Goal: Book appointment/travel/reservation

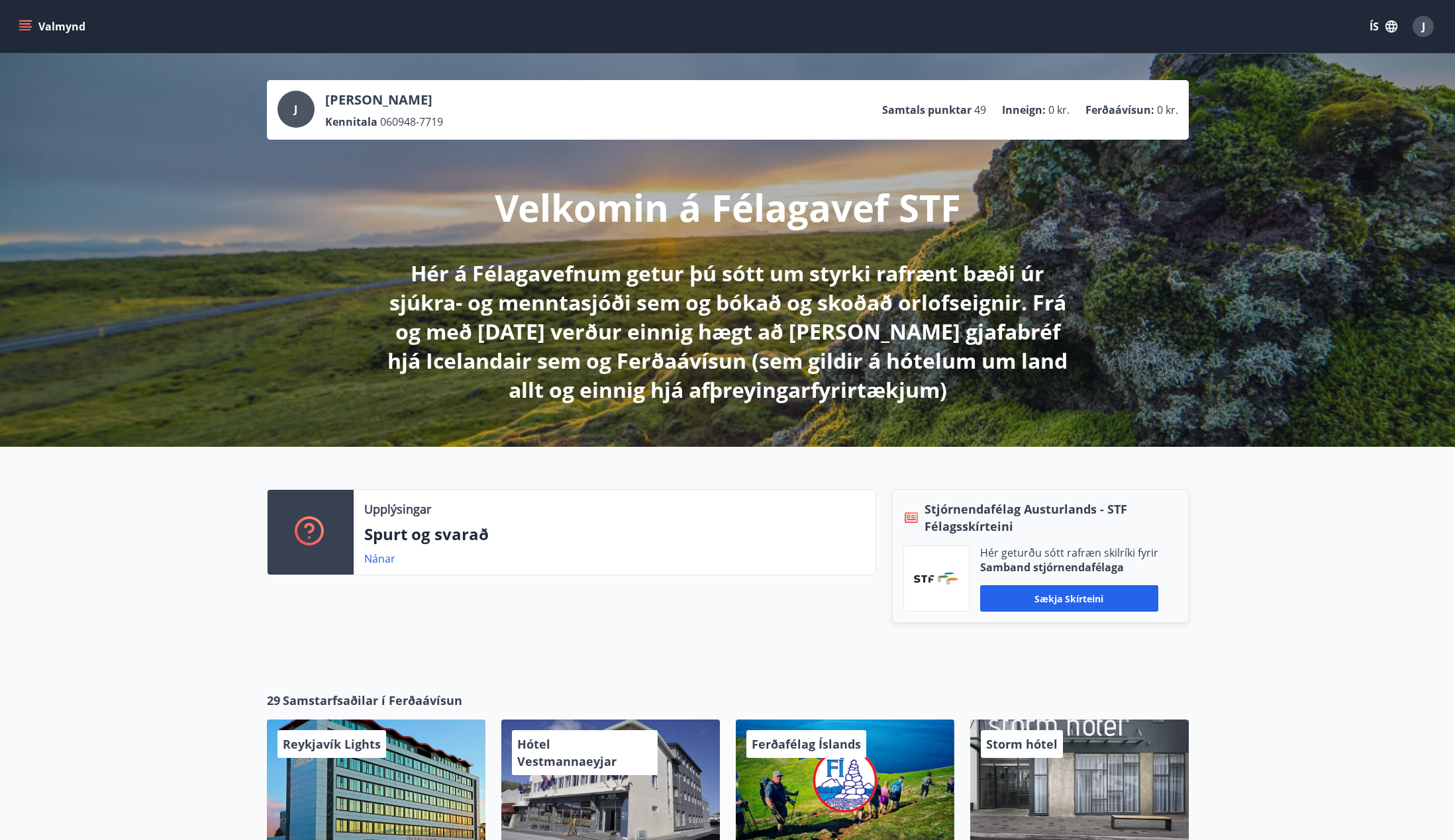
click at [28, 23] on icon "menu" at bounding box center [25, 23] width 12 height 1
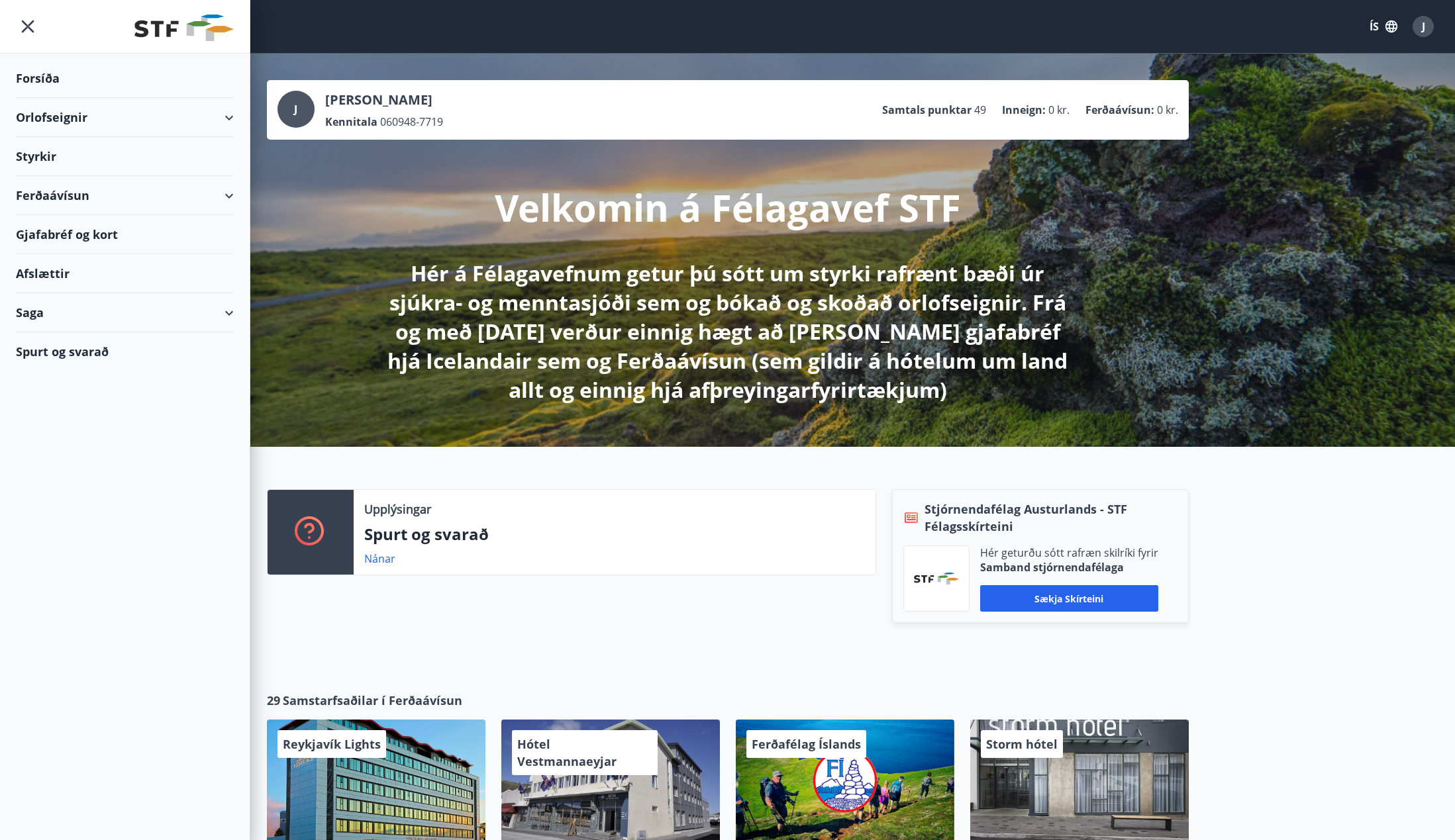
click at [55, 114] on div "Orlofseignir" at bounding box center [124, 117] width 218 height 39
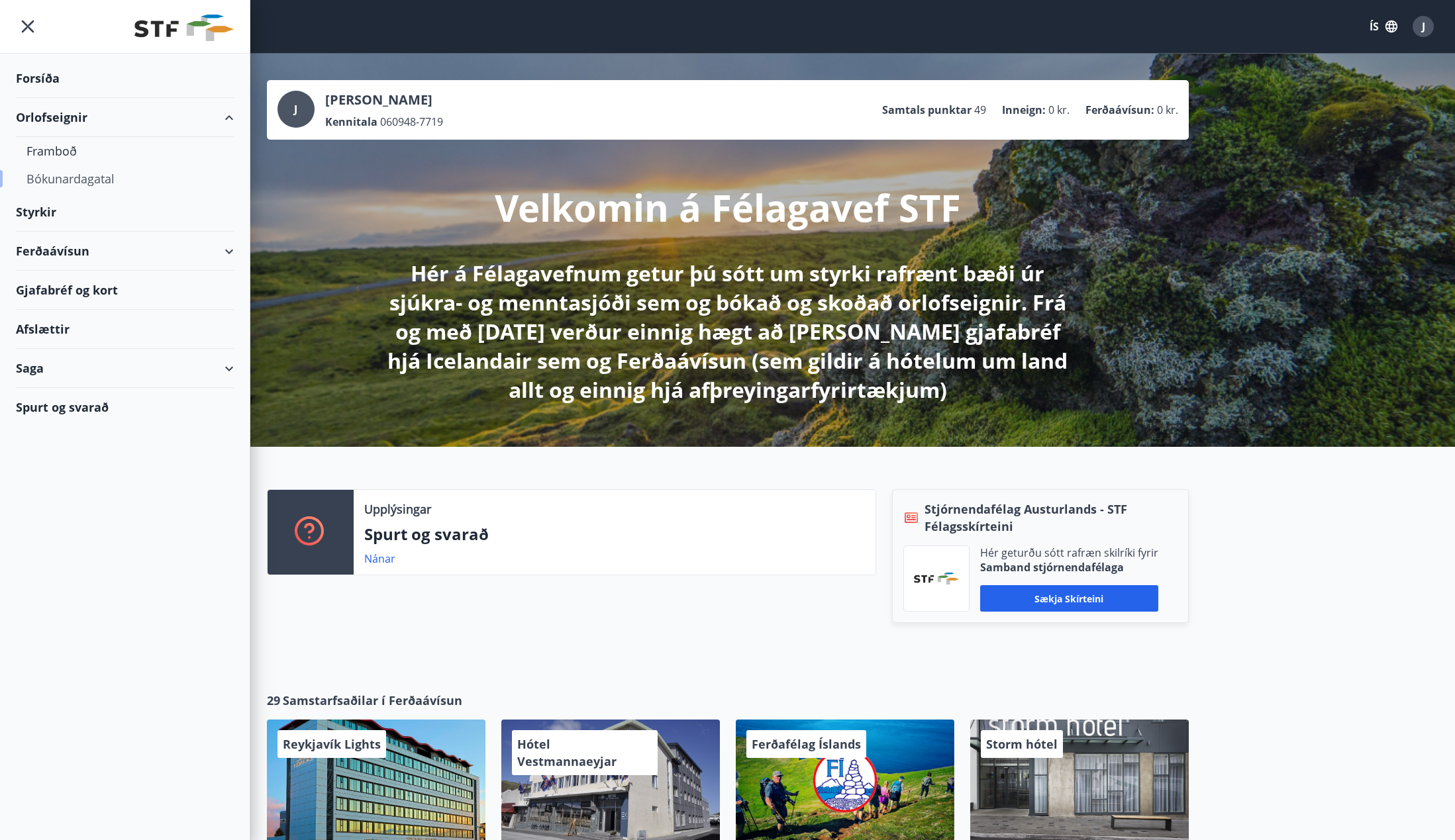
click at [56, 178] on div "Bókunardagatal" at bounding box center [124, 178] width 197 height 28
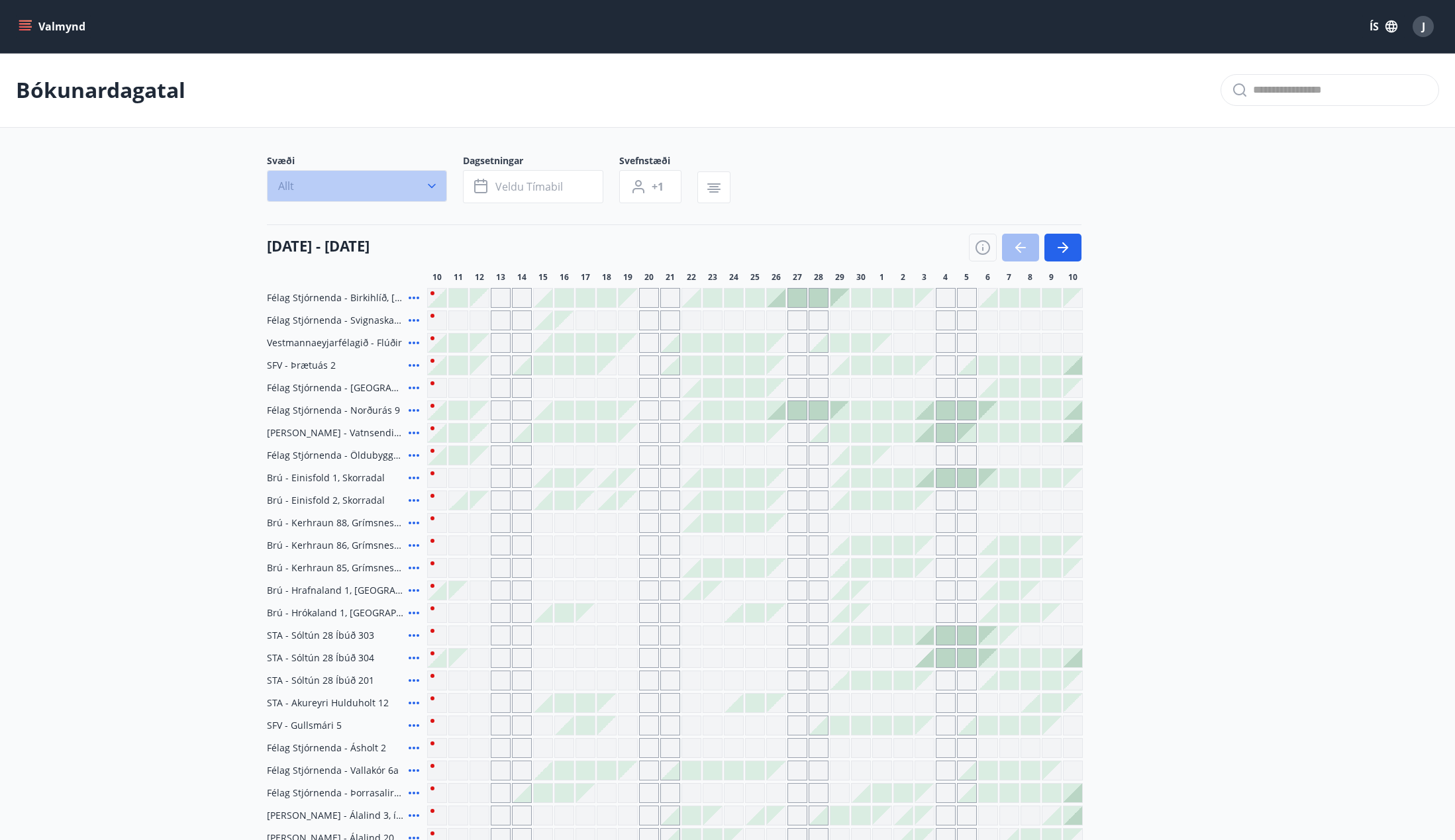
click at [382, 184] on button "Allt" at bounding box center [357, 186] width 180 height 32
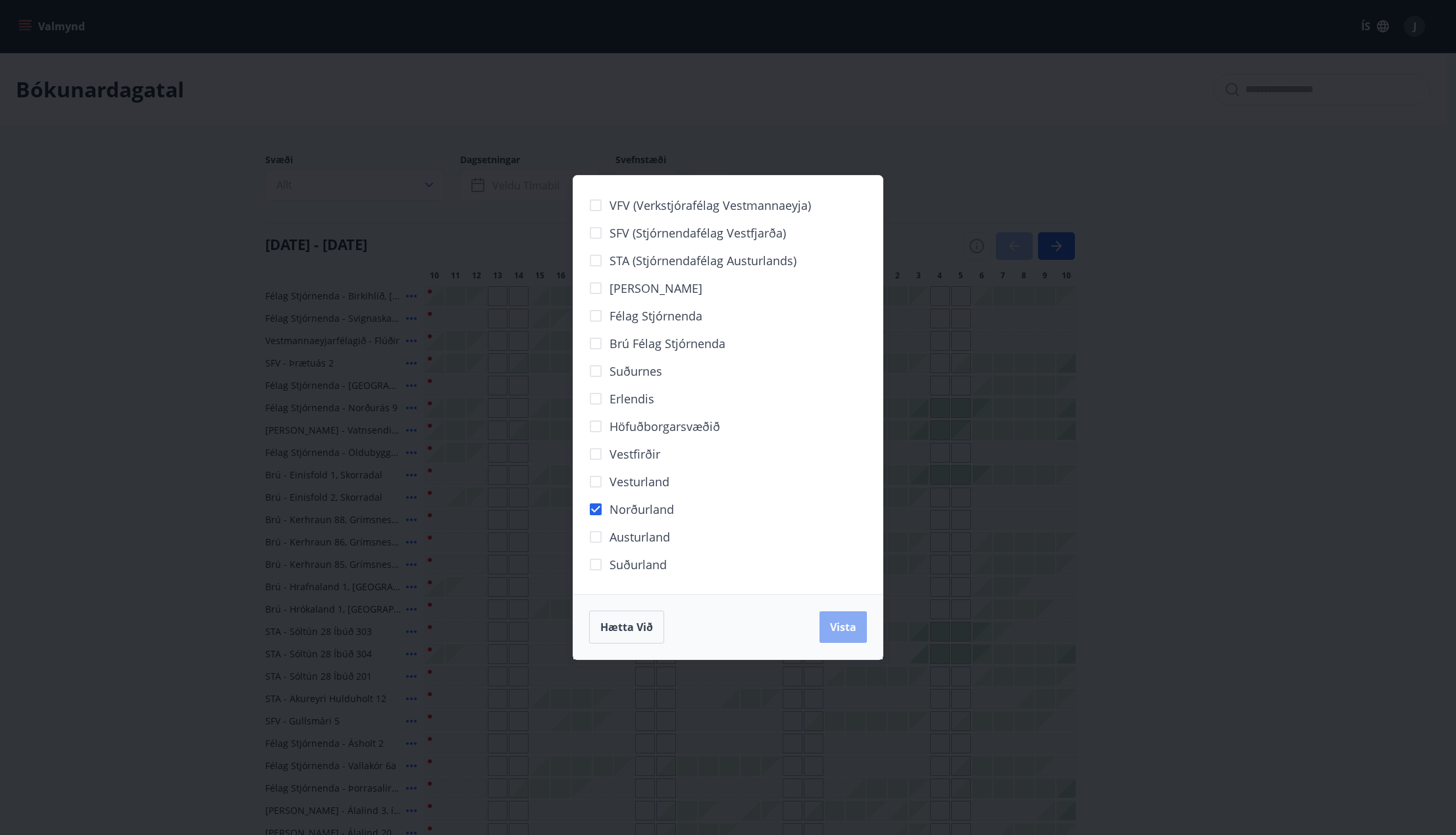
click at [842, 625] on span "Vista" at bounding box center [843, 626] width 26 height 14
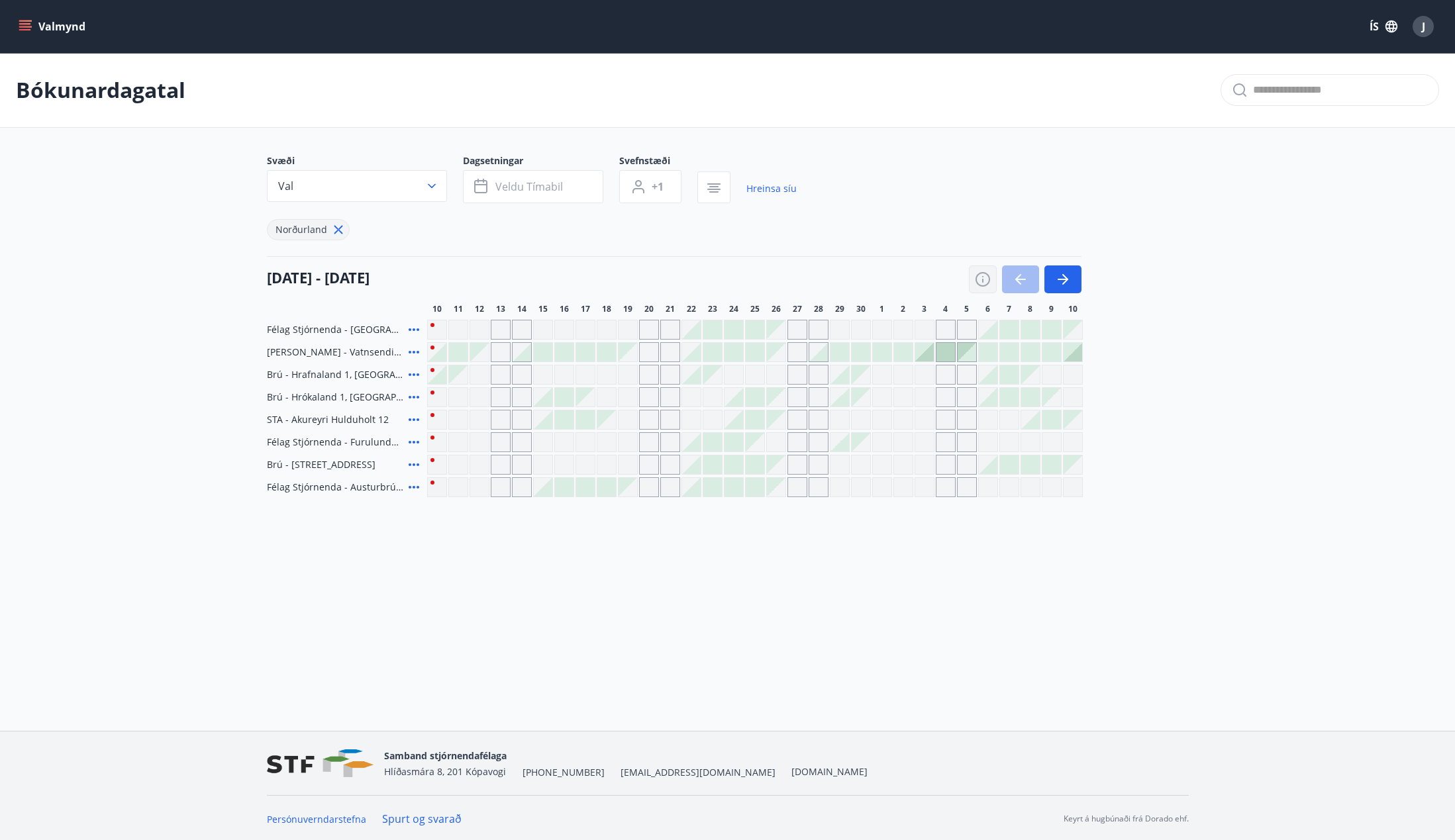
click at [982, 284] on icon "button" at bounding box center [983, 279] width 15 height 15
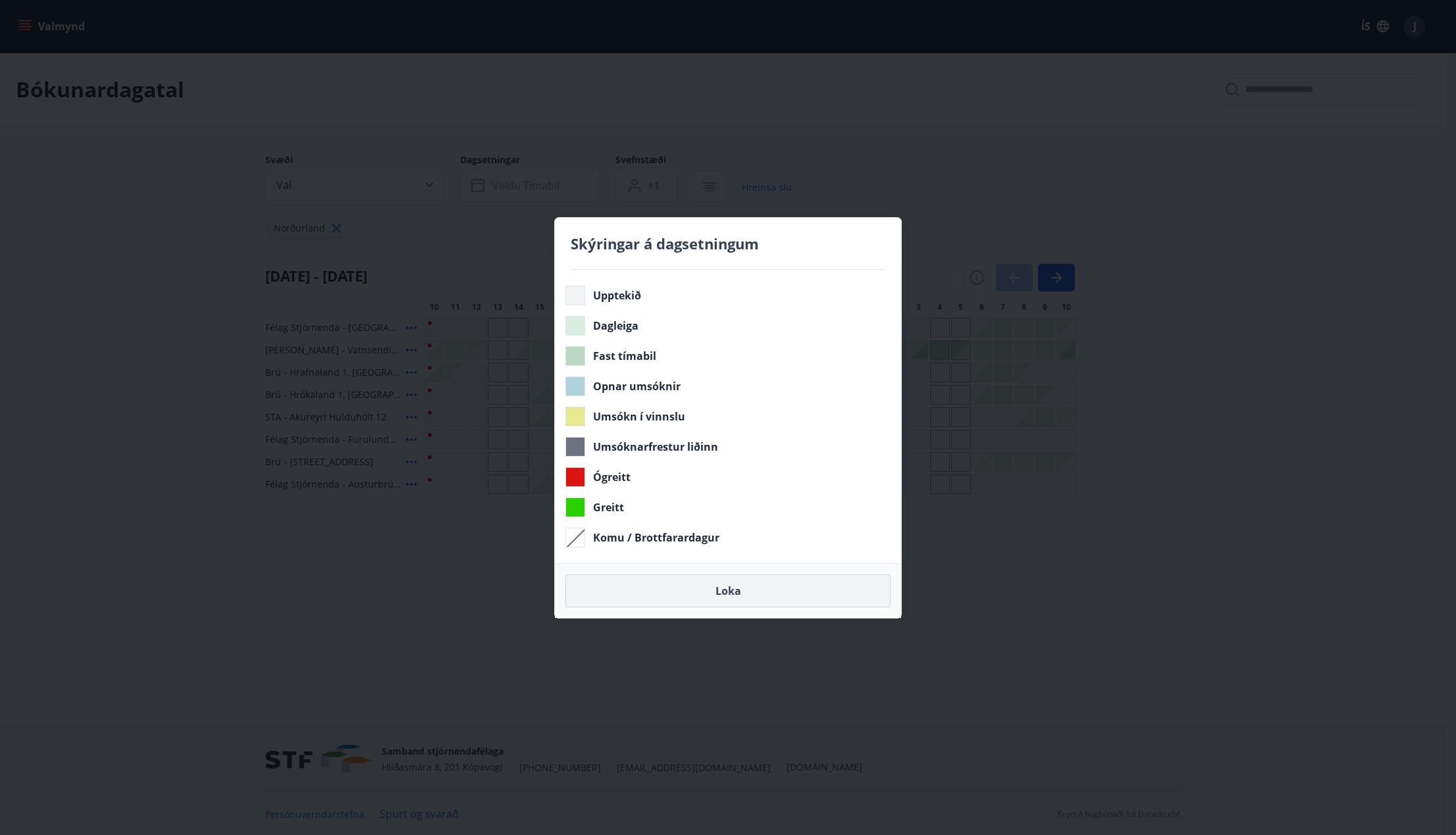
click at [741, 584] on button "Loka" at bounding box center [728, 591] width 325 height 33
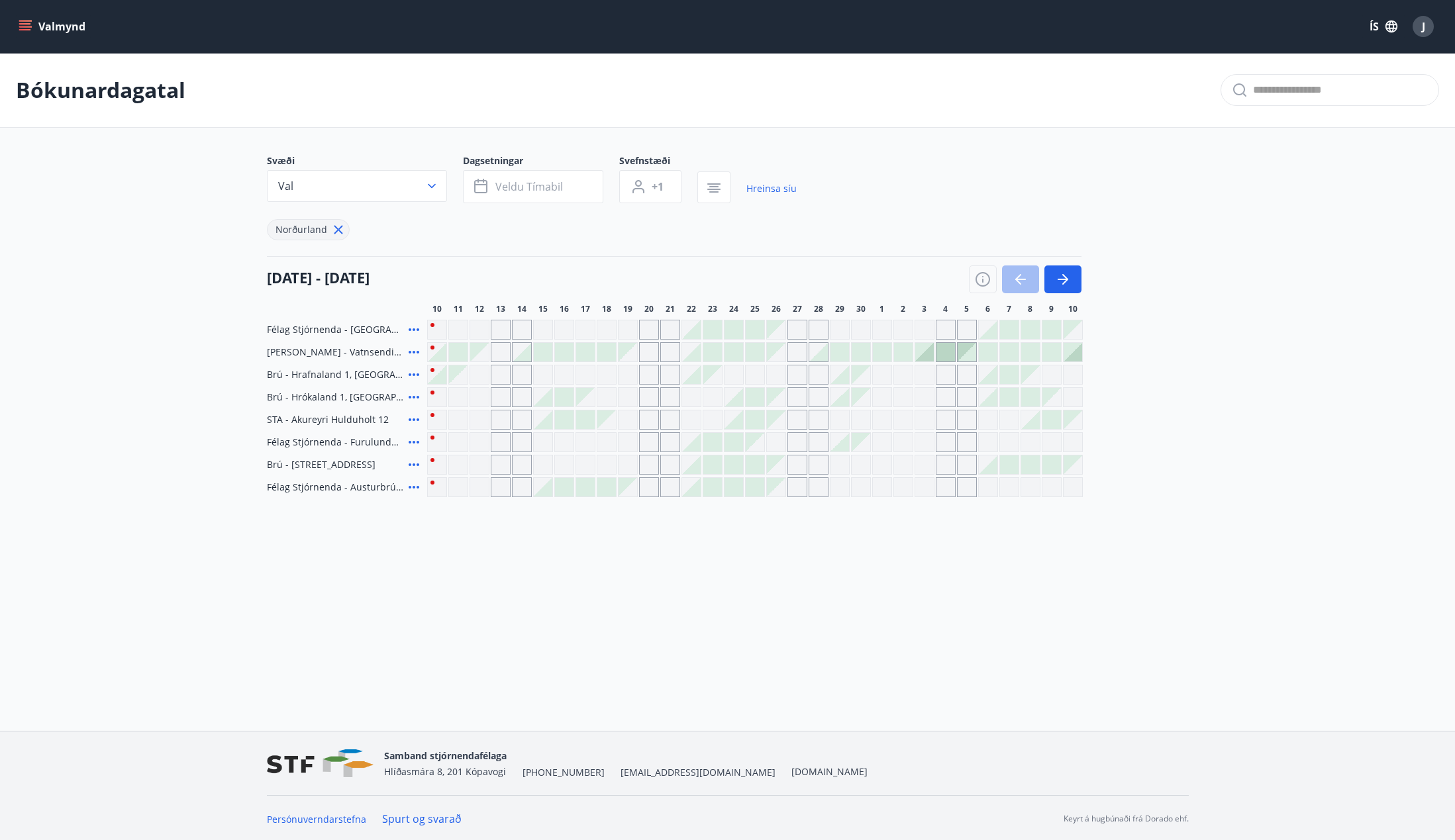
click at [30, 24] on icon "menu" at bounding box center [25, 23] width 12 height 1
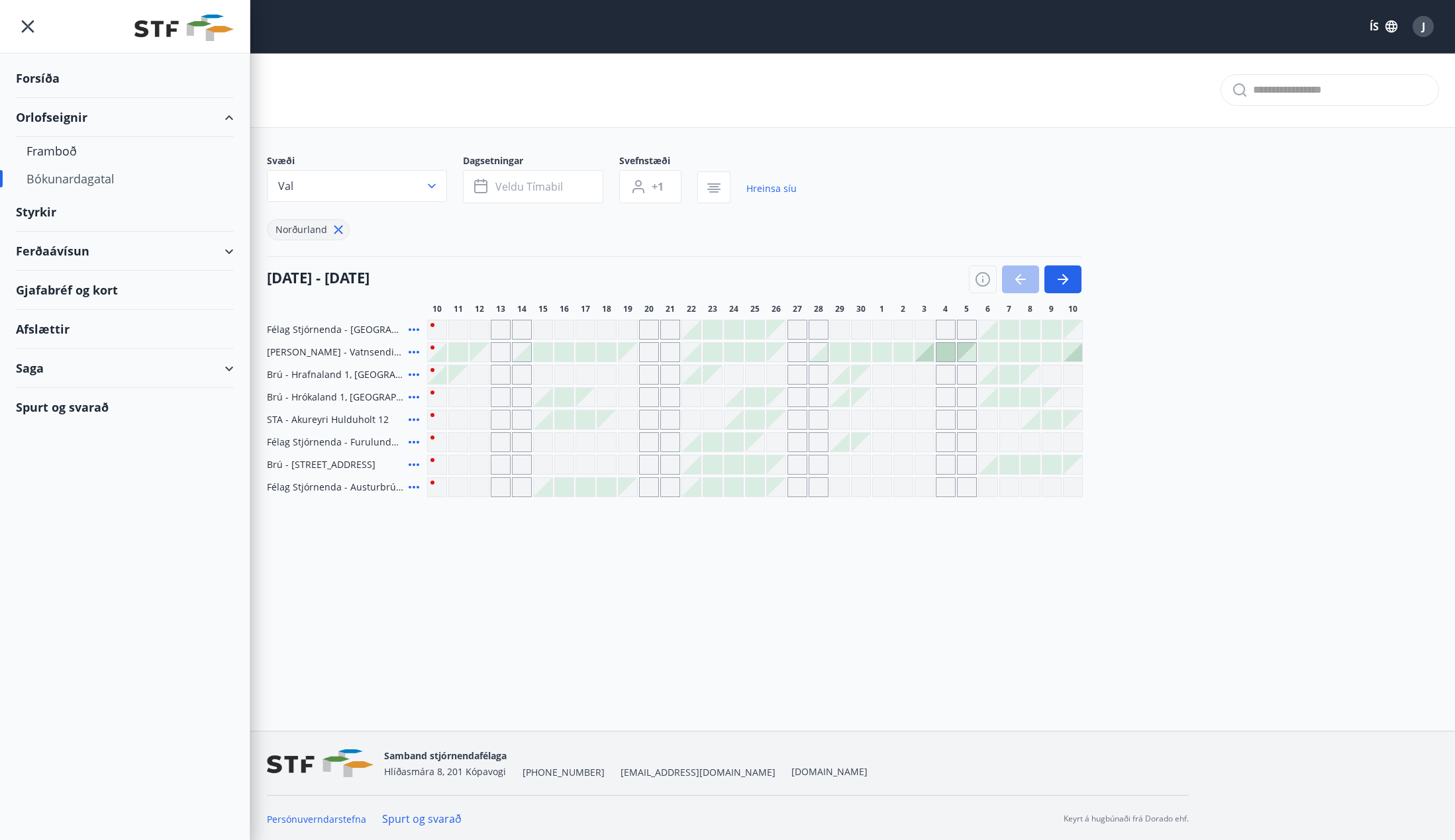
click at [51, 247] on div "Ferðaávísun" at bounding box center [124, 251] width 218 height 39
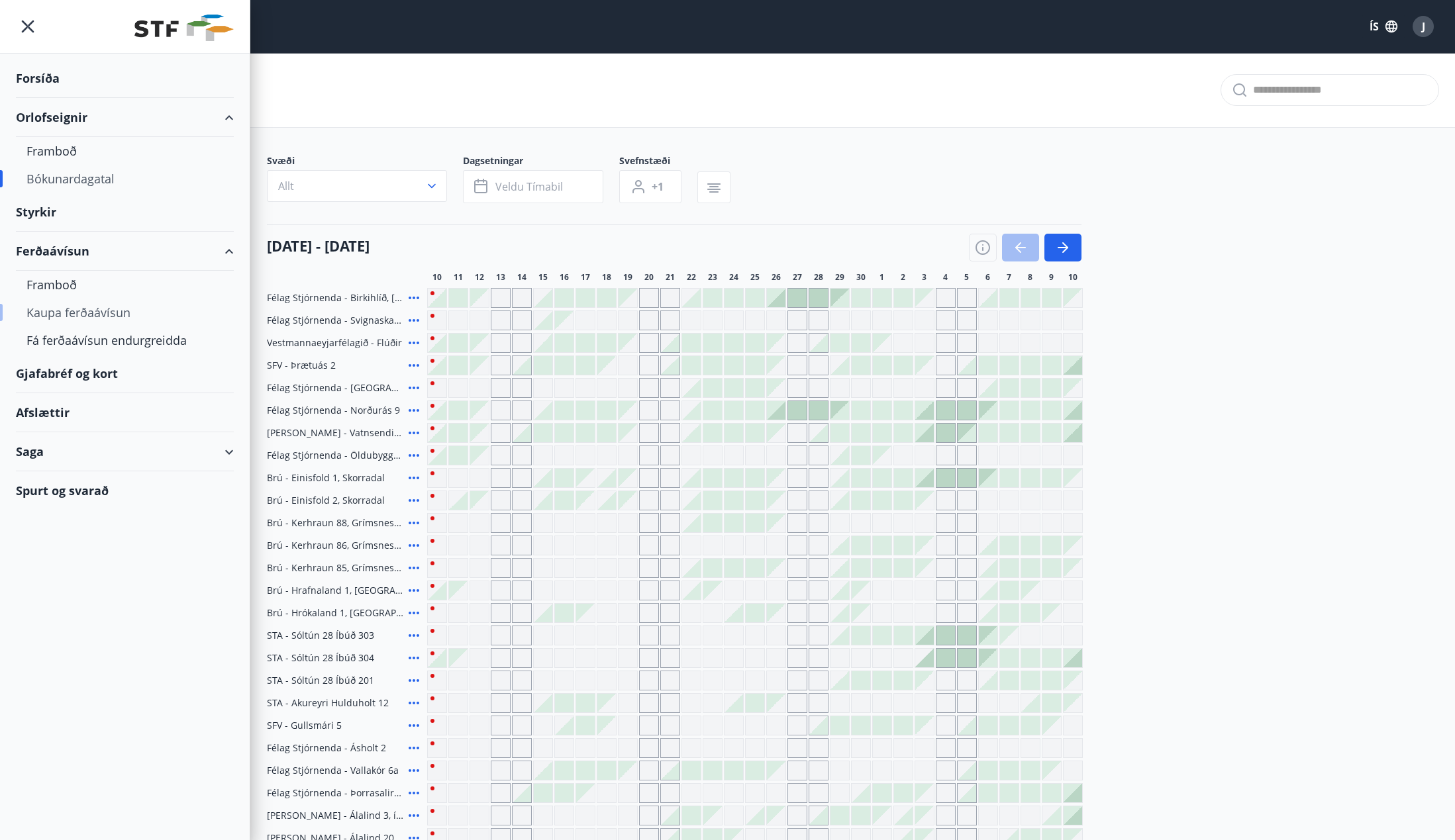
click at [55, 308] on div "Kaupa ferðaávísun" at bounding box center [124, 312] width 197 height 28
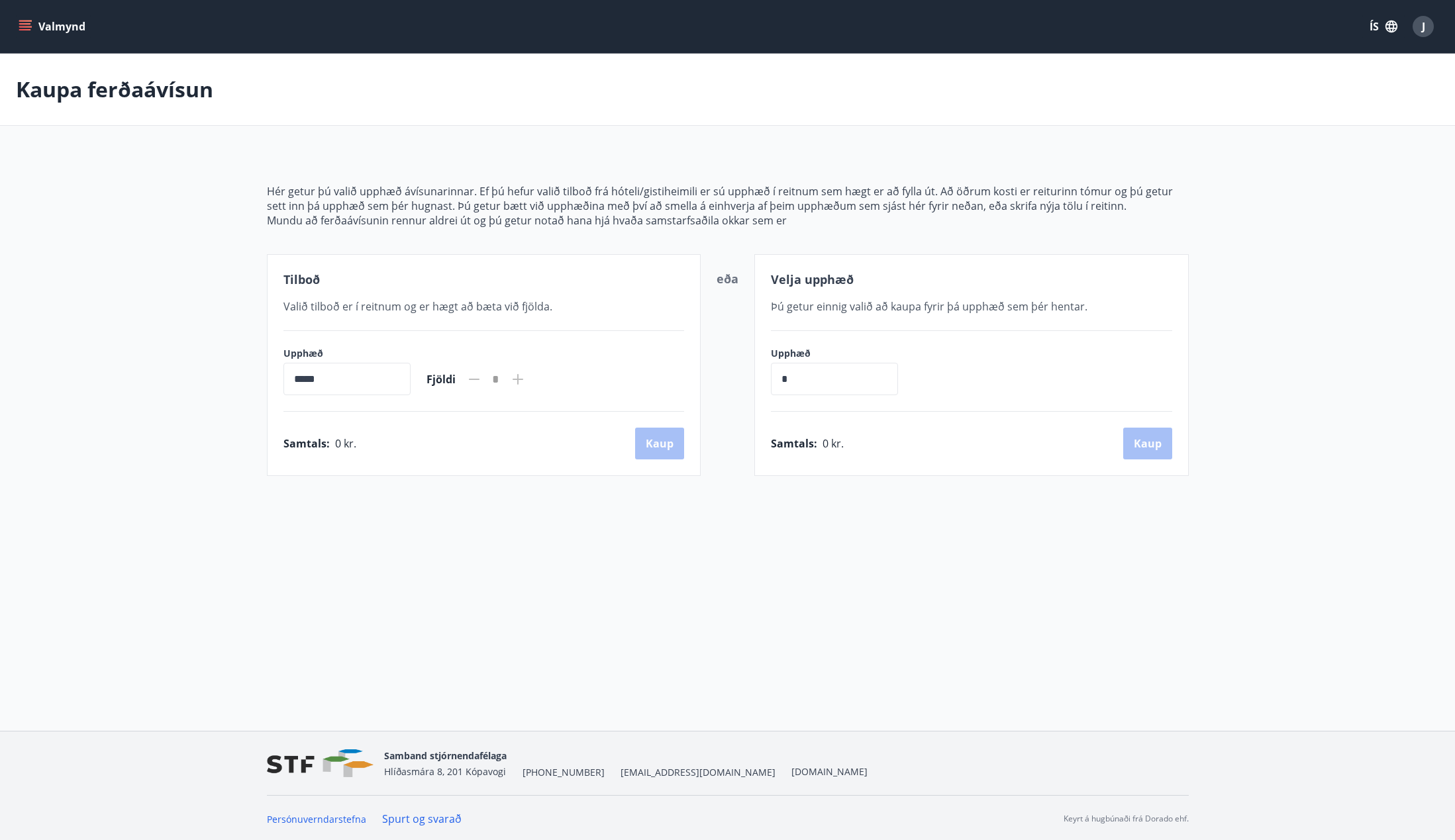
click at [19, 17] on button "Valmynd" at bounding box center [52, 26] width 75 height 24
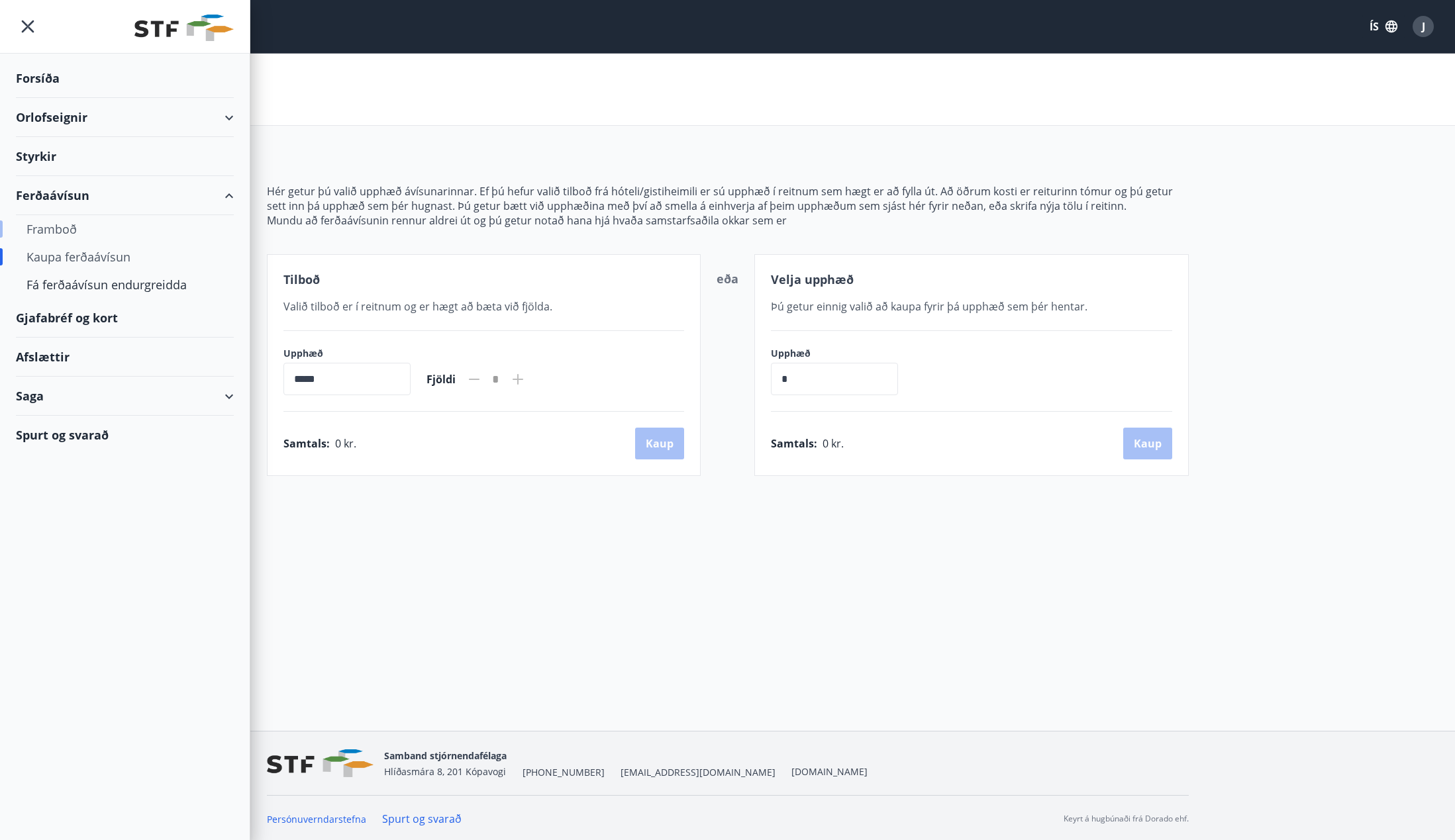
click at [58, 219] on div "Framboð" at bounding box center [124, 228] width 197 height 28
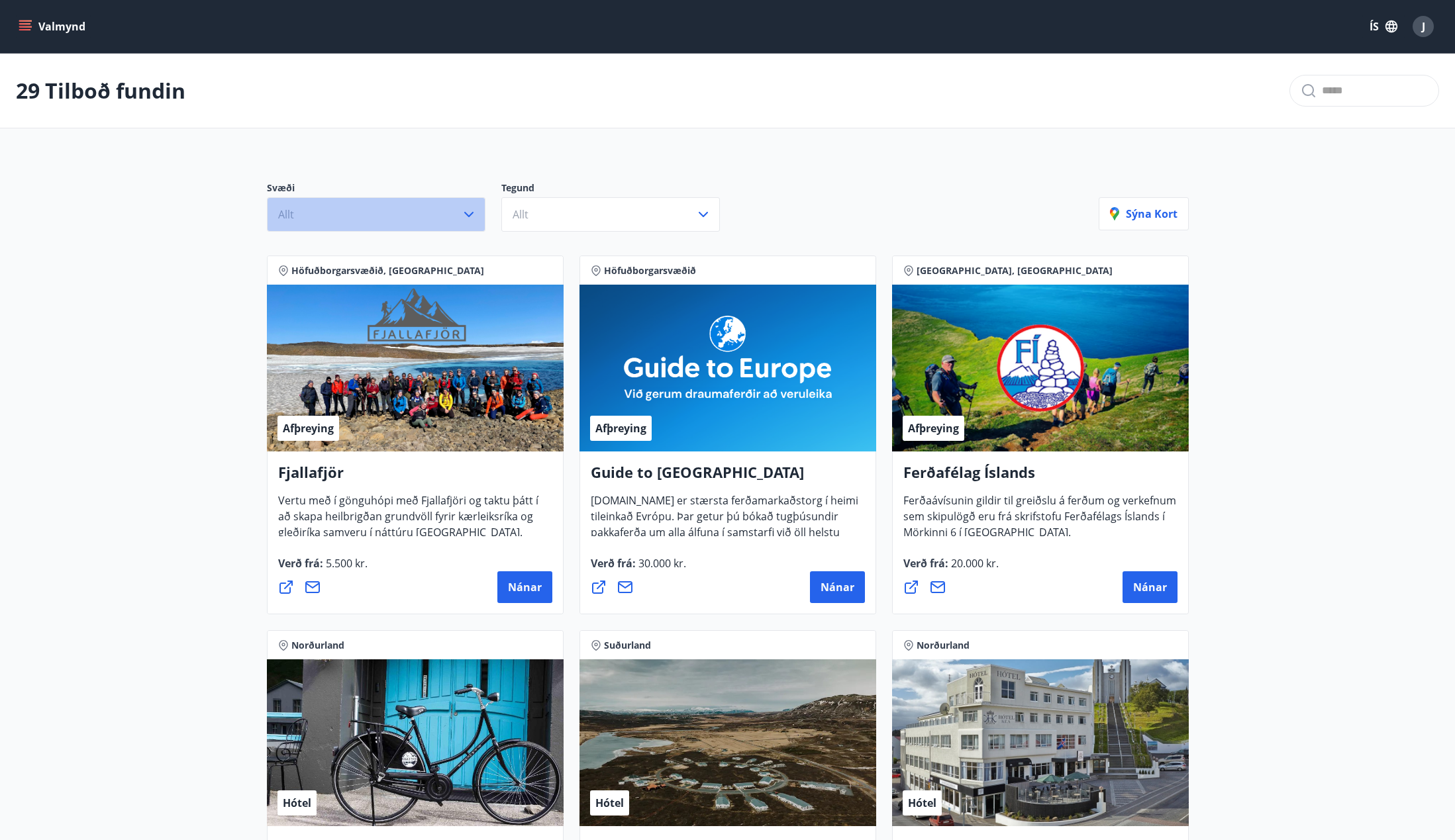
click at [326, 207] on button "Allt" at bounding box center [377, 215] width 219 height 35
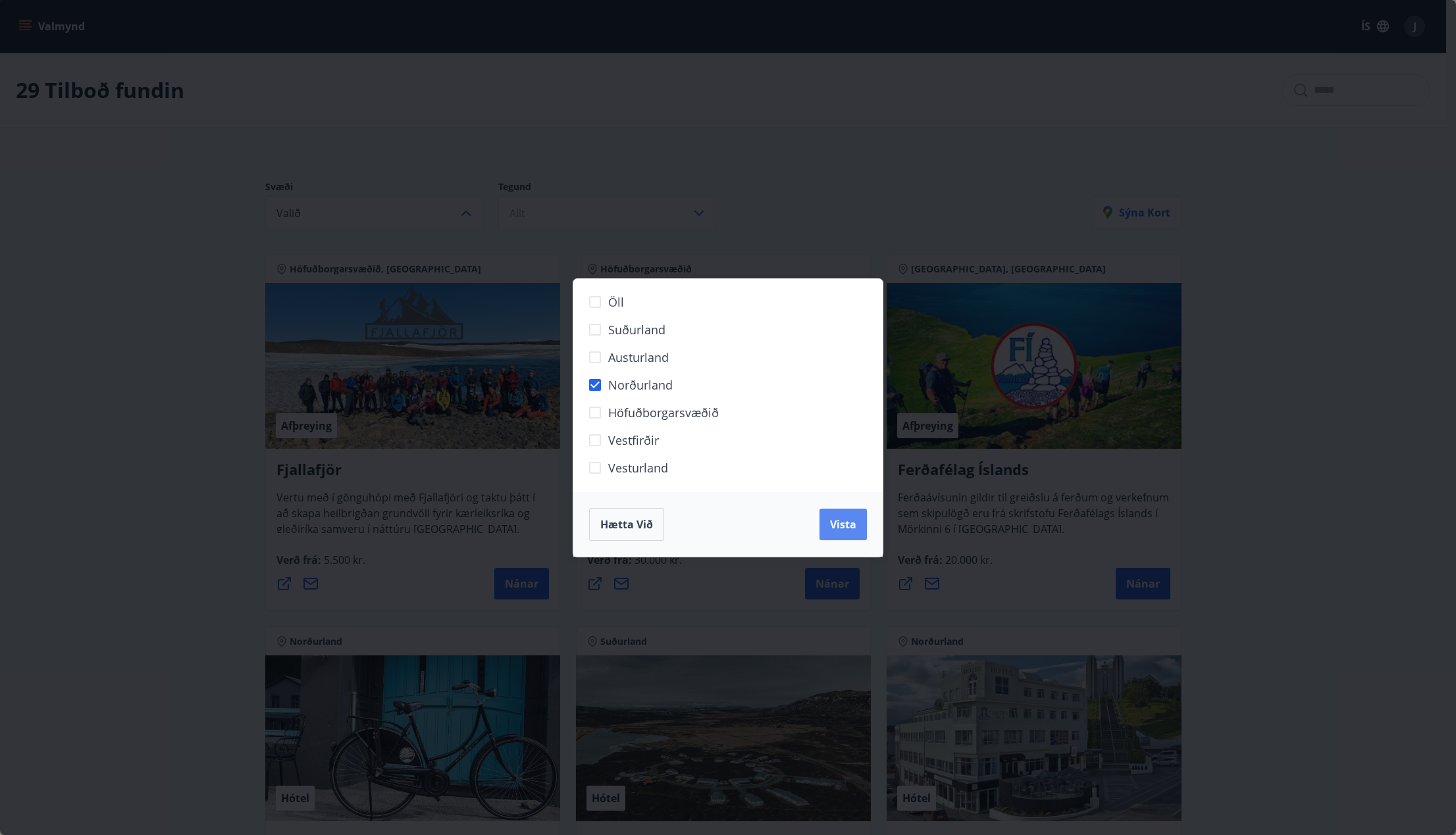
click at [861, 532] on button "Vista" at bounding box center [843, 524] width 47 height 32
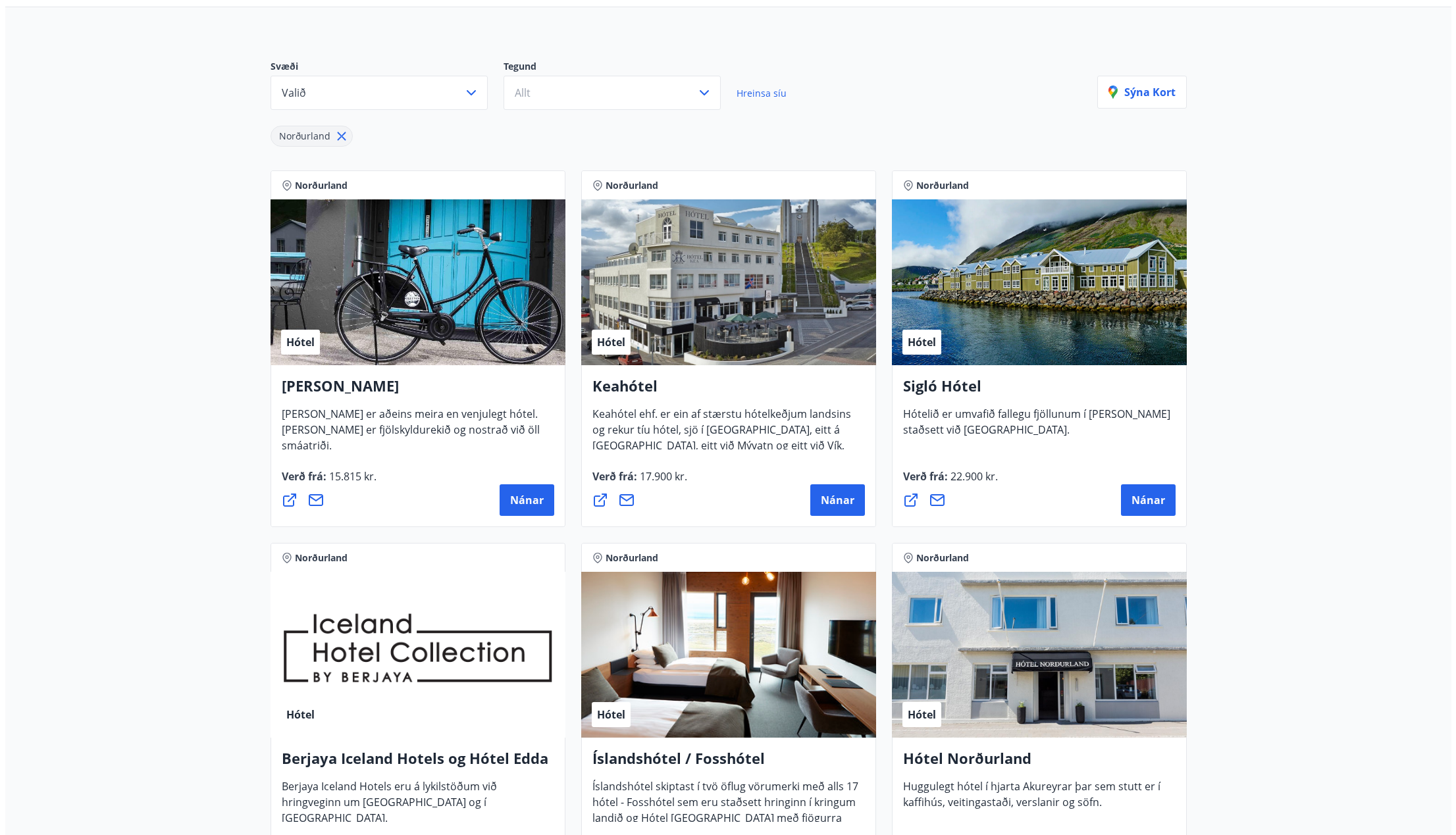
scroll to position [132, 0]
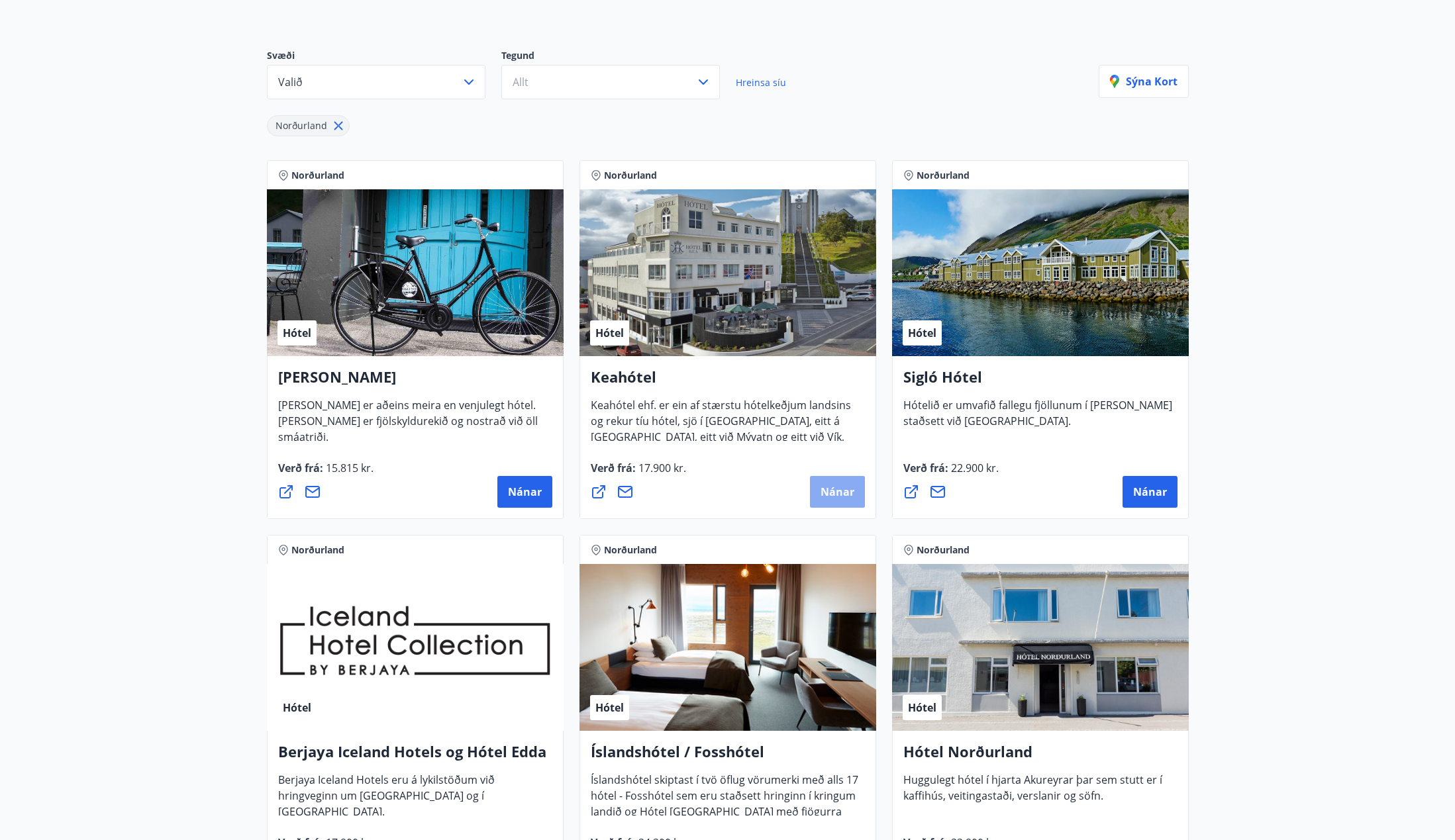
click at [839, 488] on span "Nánar" at bounding box center [836, 492] width 34 height 15
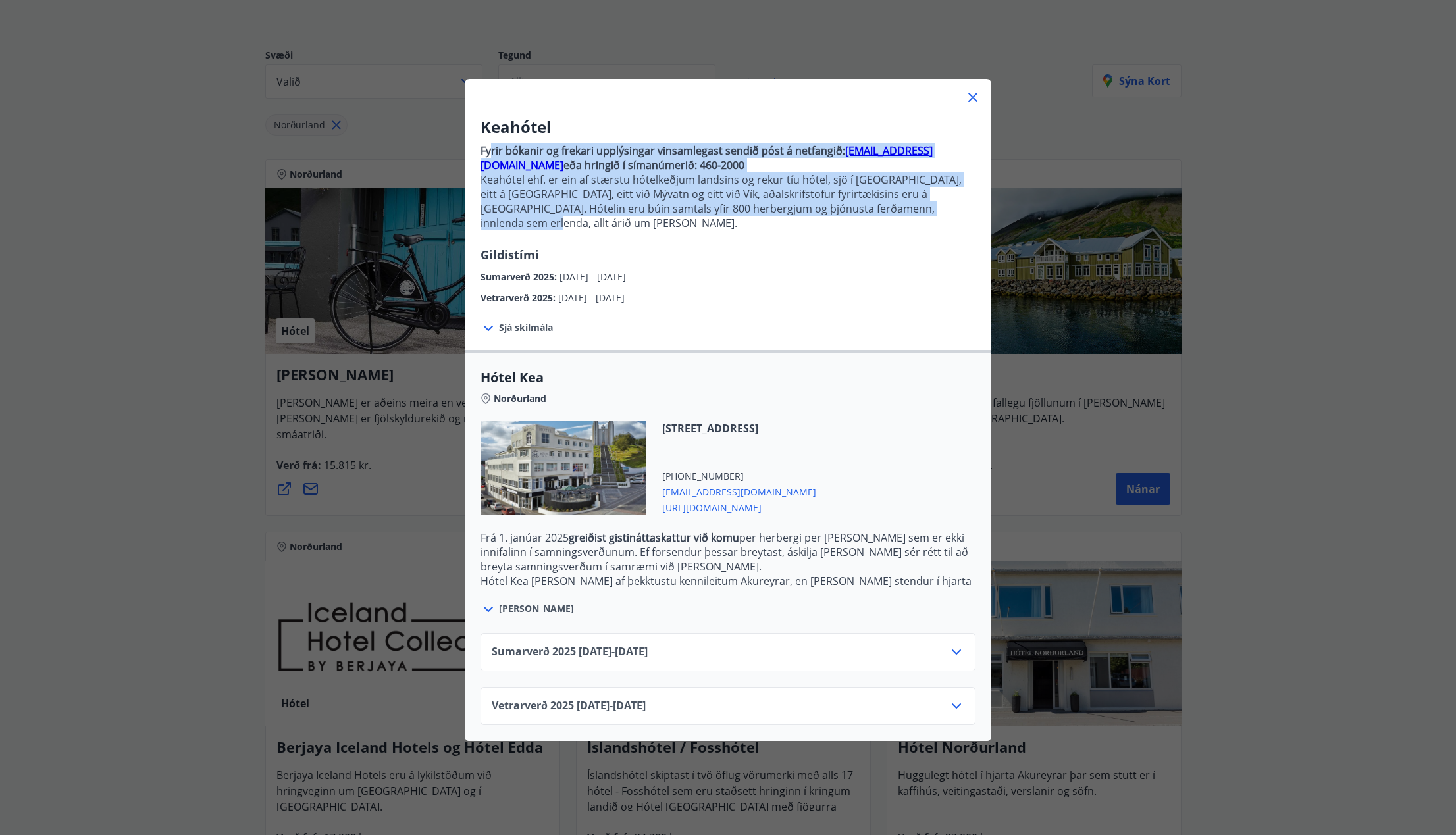
drag, startPoint x: 489, startPoint y: 147, endPoint x: 922, endPoint y: 207, distance: 437.1
click at [922, 207] on p "Fyrir bókanir og frekari upplýsingar vinsamlegast sendið póst á netfangið: [EMA…" at bounding box center [728, 192] width 495 height 108
click at [950, 645] on icon at bounding box center [957, 652] width 15 height 15
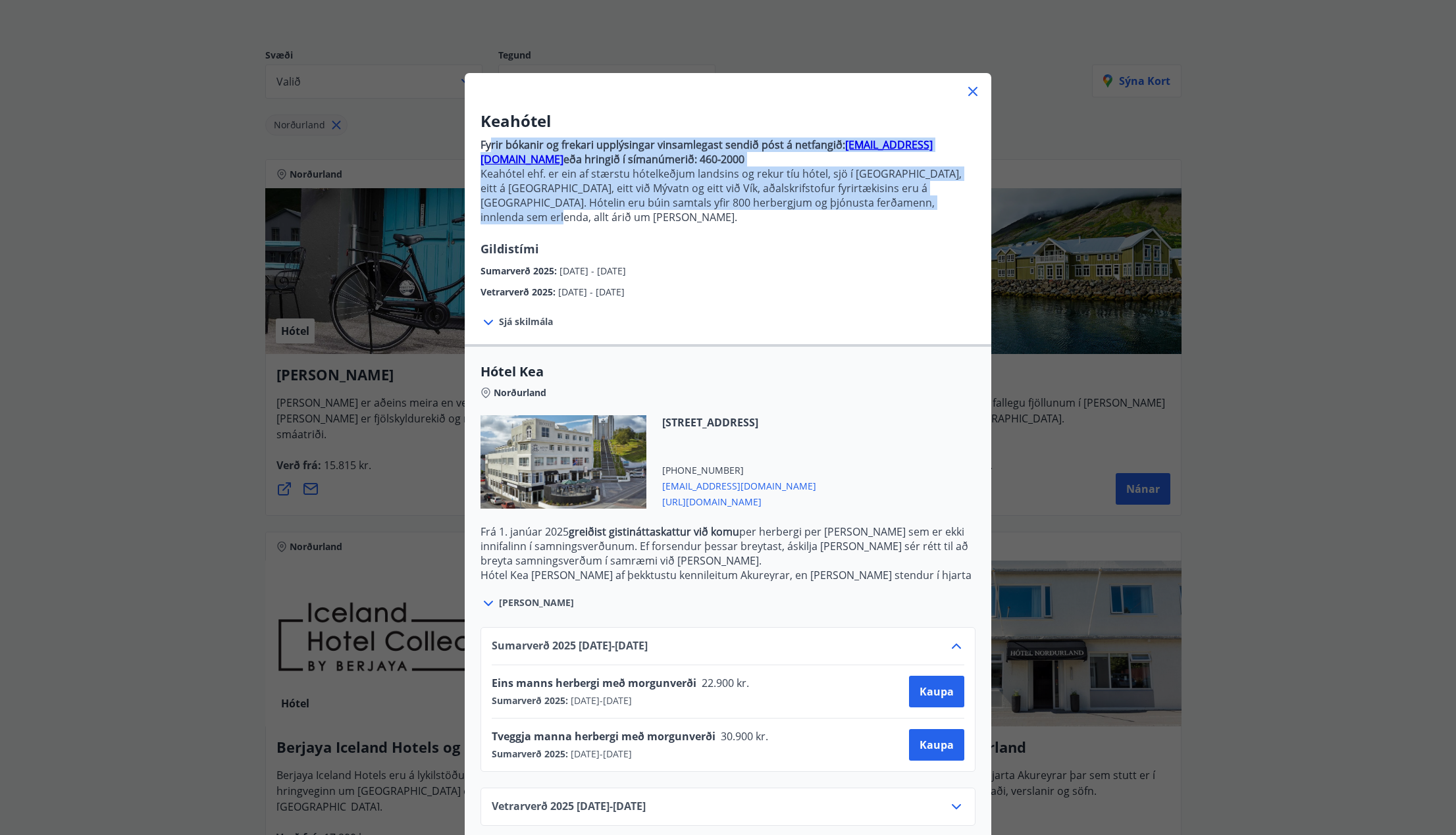
scroll to position [8, 0]
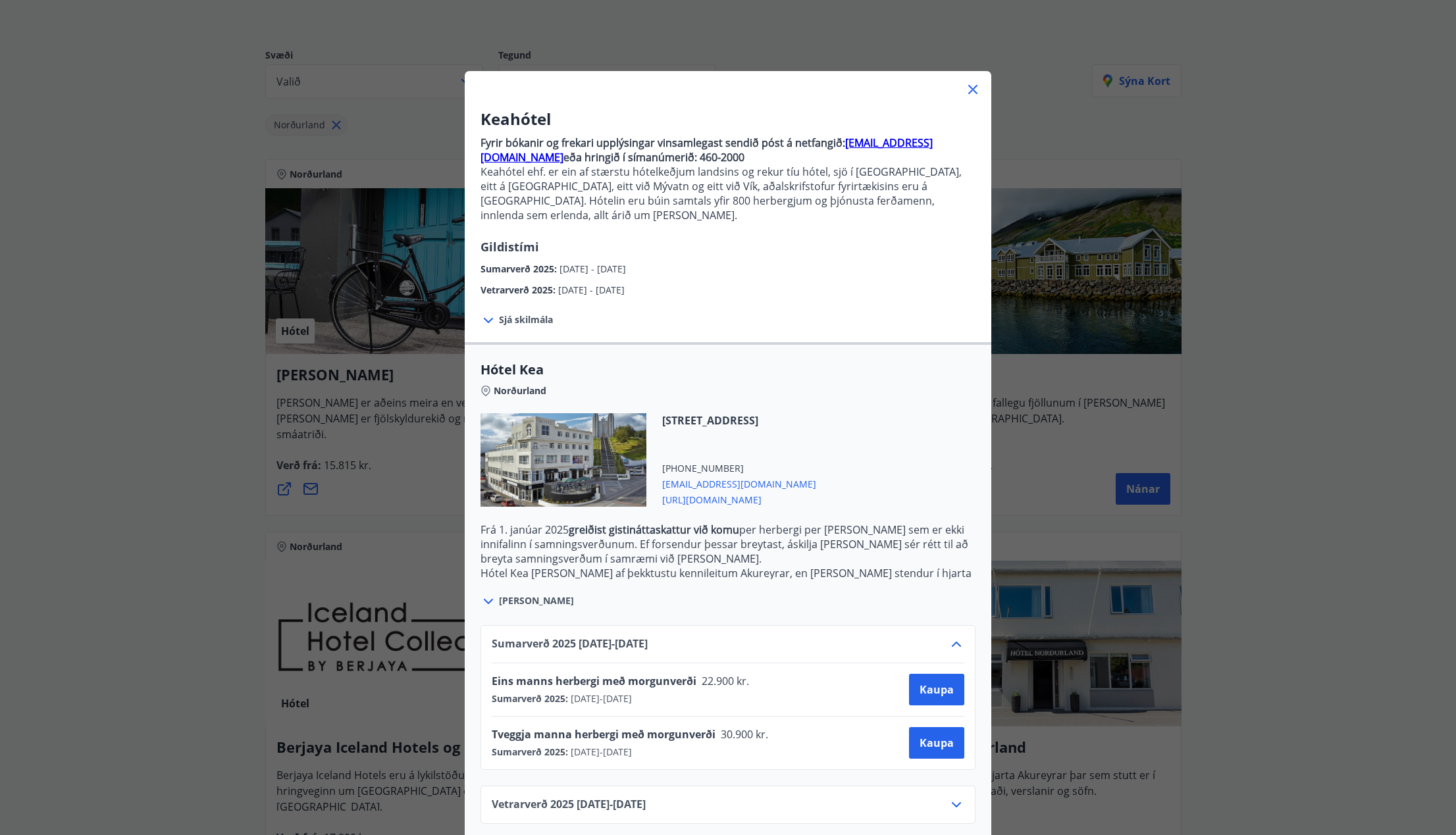
click at [708, 797] on div "Vetrarverð [PHONE_NUMBER][DATE] - [DATE]" at bounding box center [728, 809] width 473 height 26
click at [923, 797] on div "Vetrarverð [PHONE_NUMBER][DATE] - [DATE]" at bounding box center [728, 809] width 473 height 26
click at [954, 642] on icon at bounding box center [957, 644] width 10 height 5
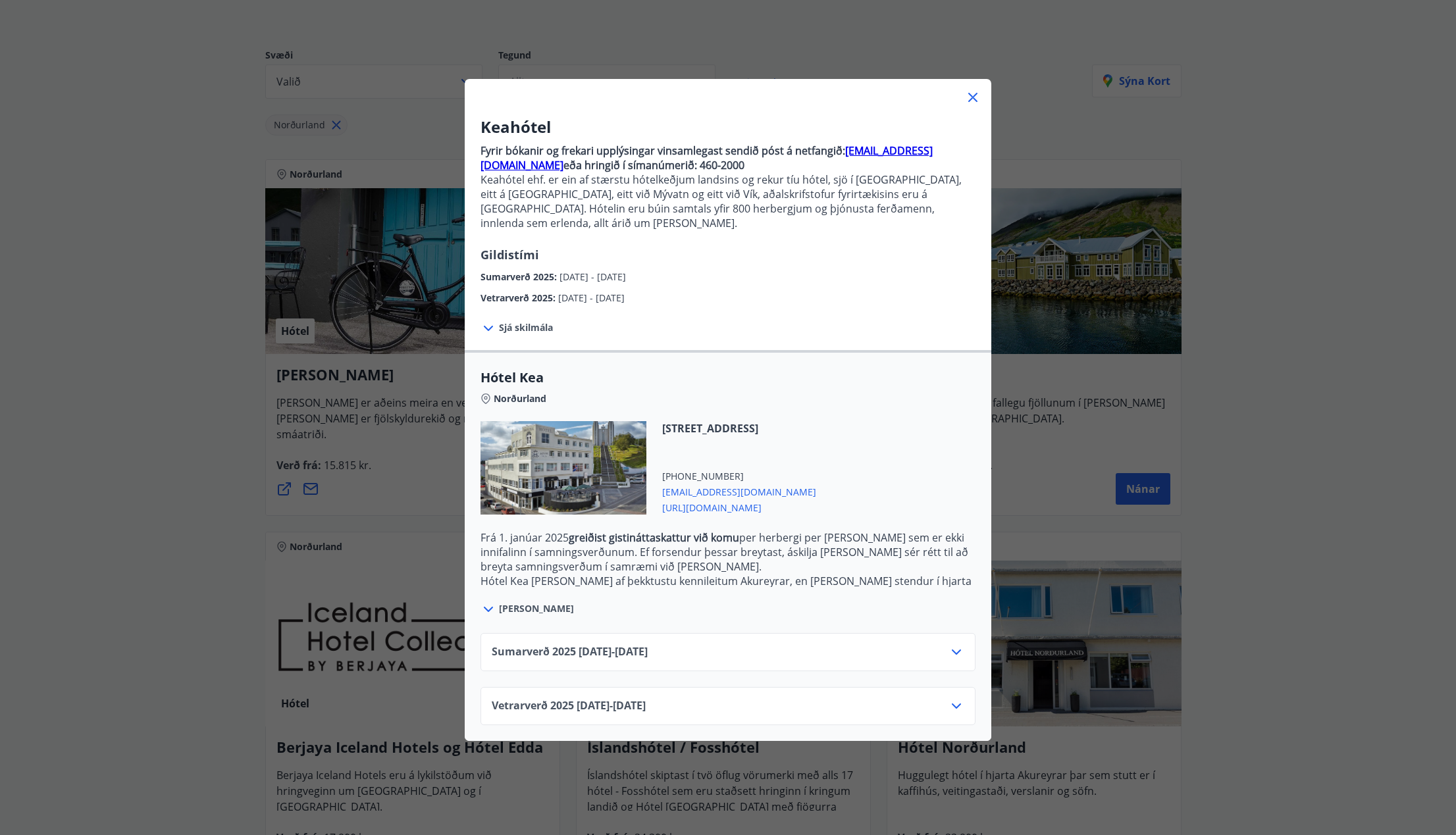
click at [958, 698] on icon at bounding box center [957, 706] width 15 height 15
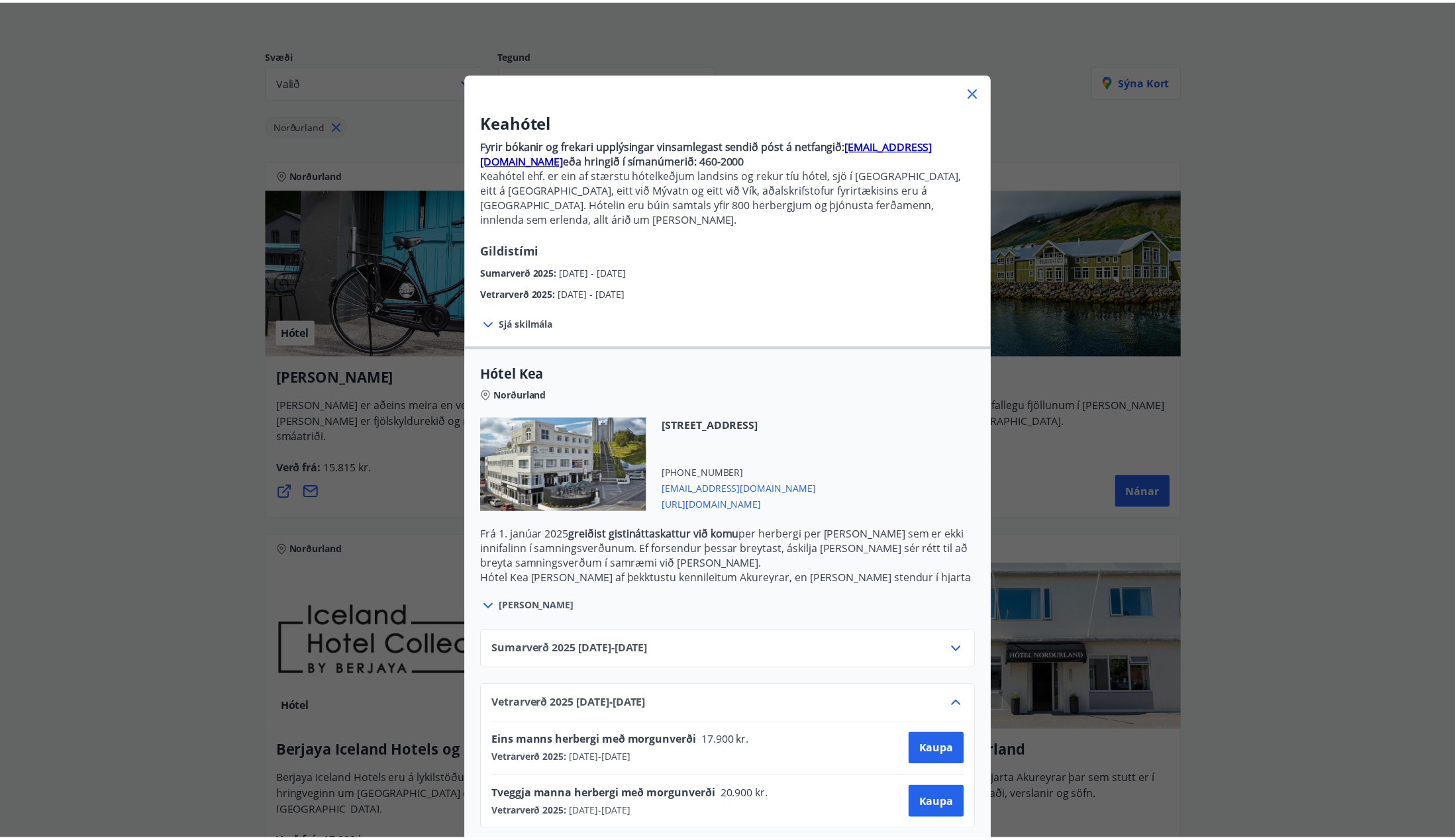
scroll to position [8, 0]
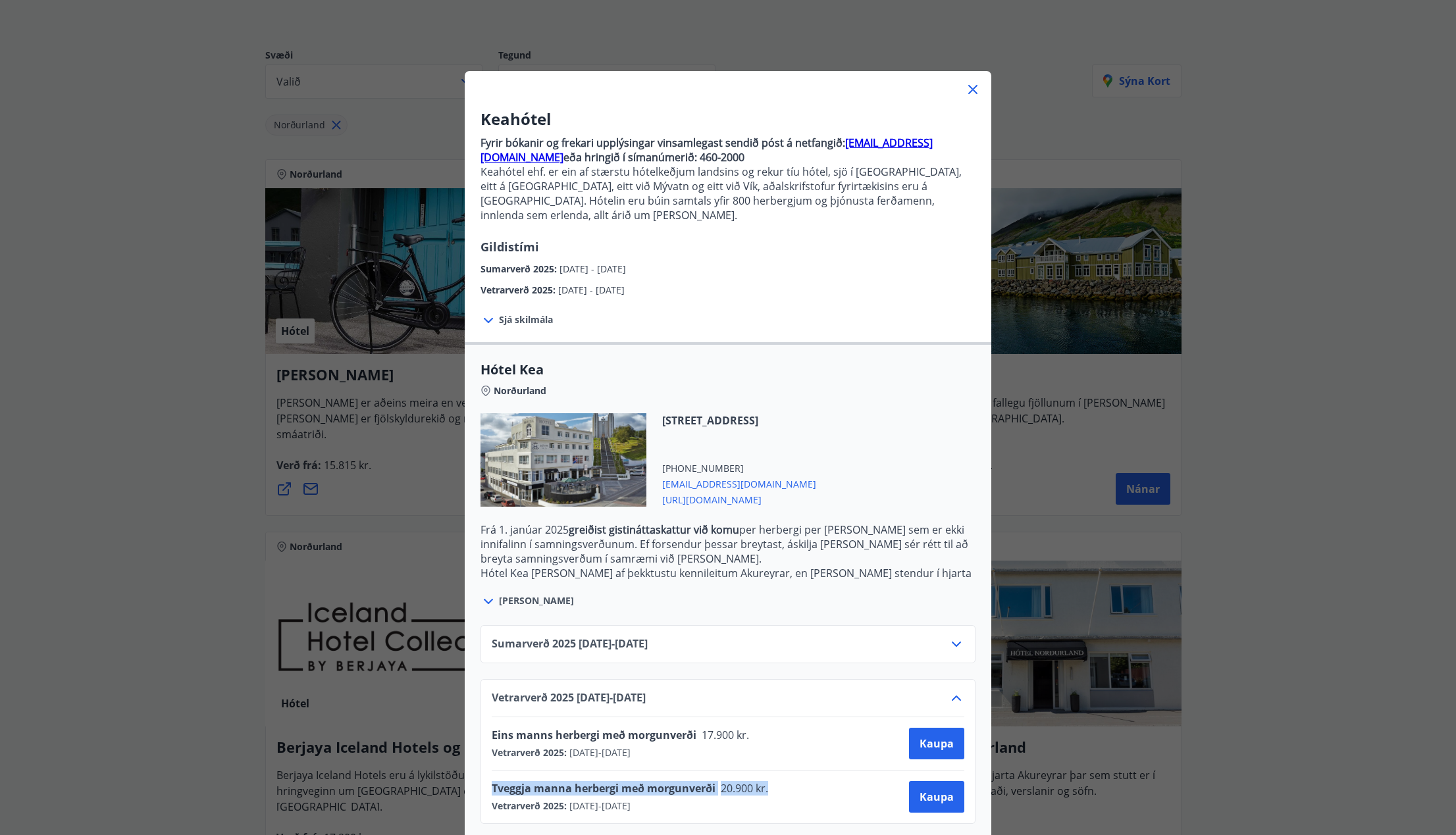
drag, startPoint x: 779, startPoint y: 775, endPoint x: 482, endPoint y: 774, distance: 297.0
click at [482, 774] on div "Vetrarverð [PHONE_NUMBER][DATE] - [DATE] Eins [PERSON_NAME] herbergi með morgun…" at bounding box center [728, 751] width 495 height 144
click at [970, 91] on icon at bounding box center [973, 89] width 10 height 10
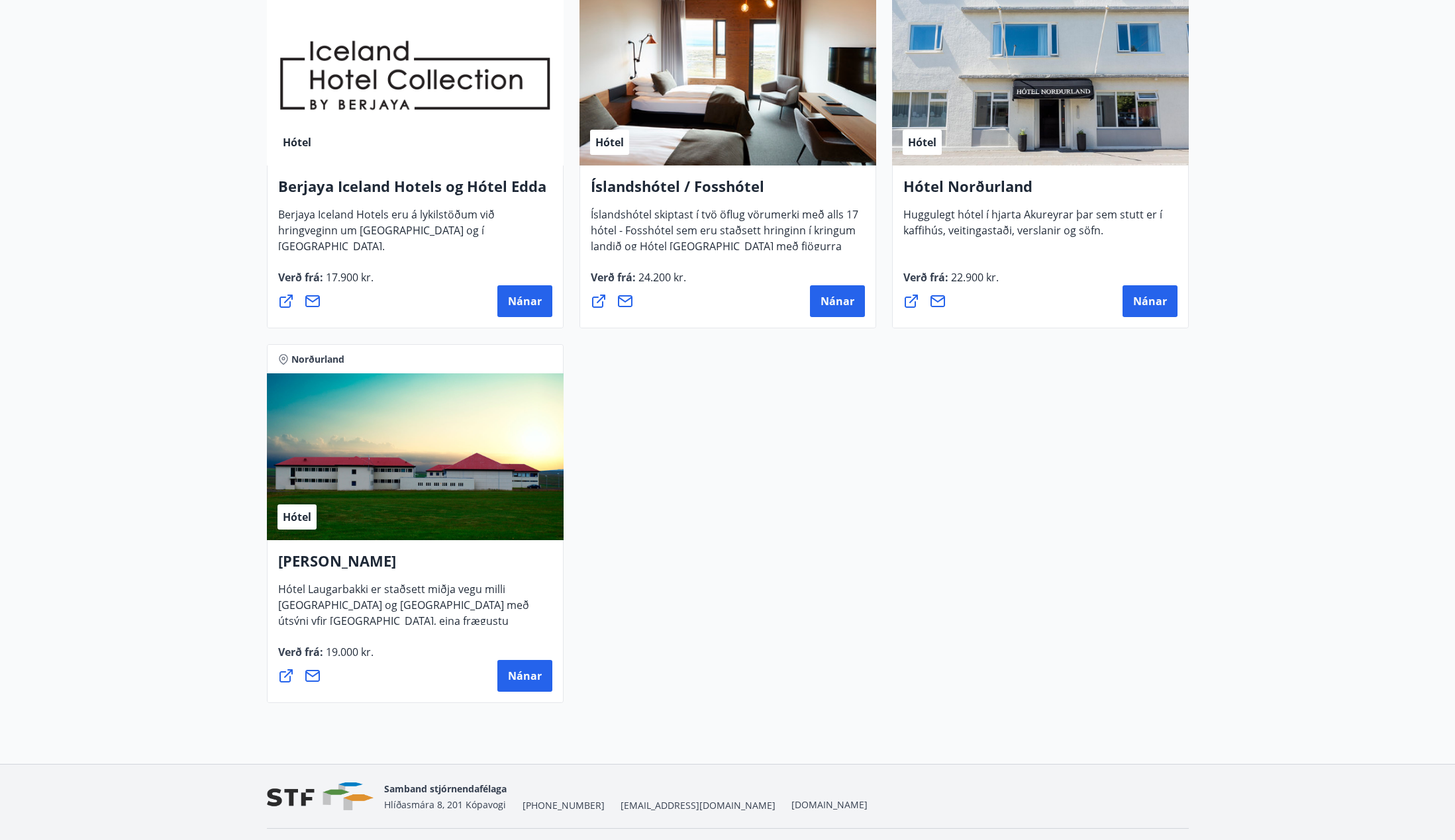
scroll to position [733, 0]
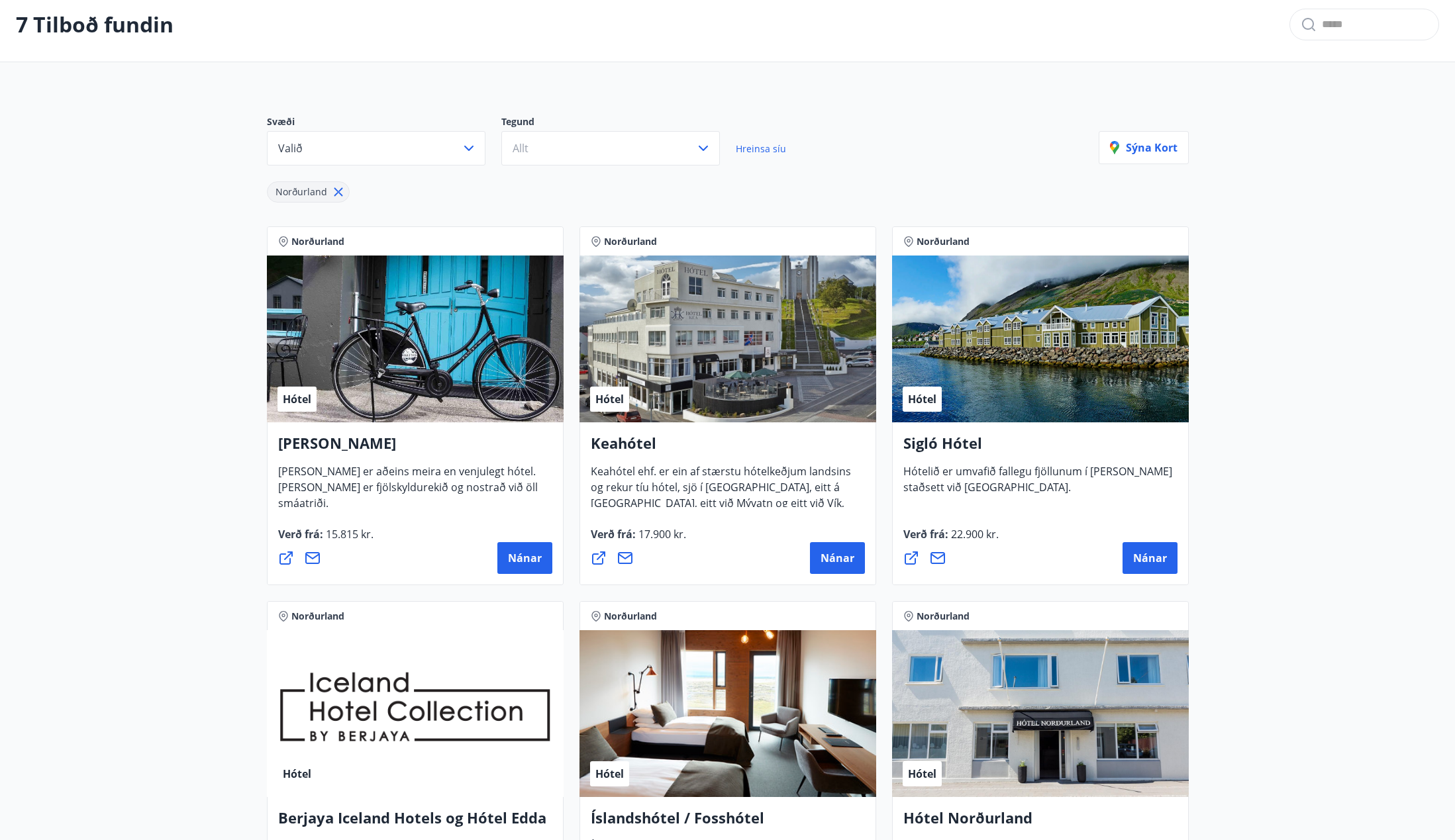
scroll to position [0, 0]
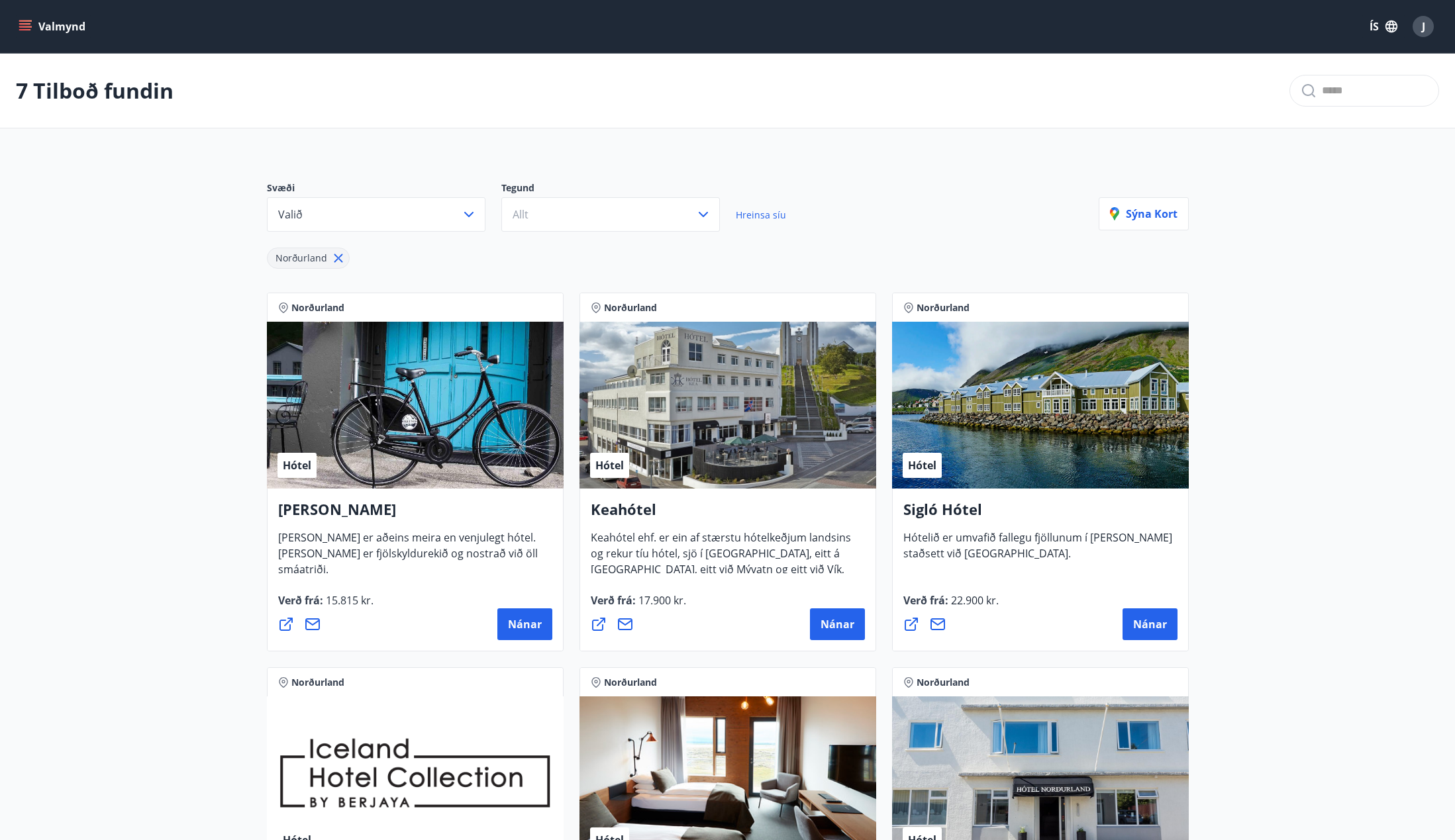
click at [37, 24] on button "Valmynd" at bounding box center [52, 26] width 75 height 24
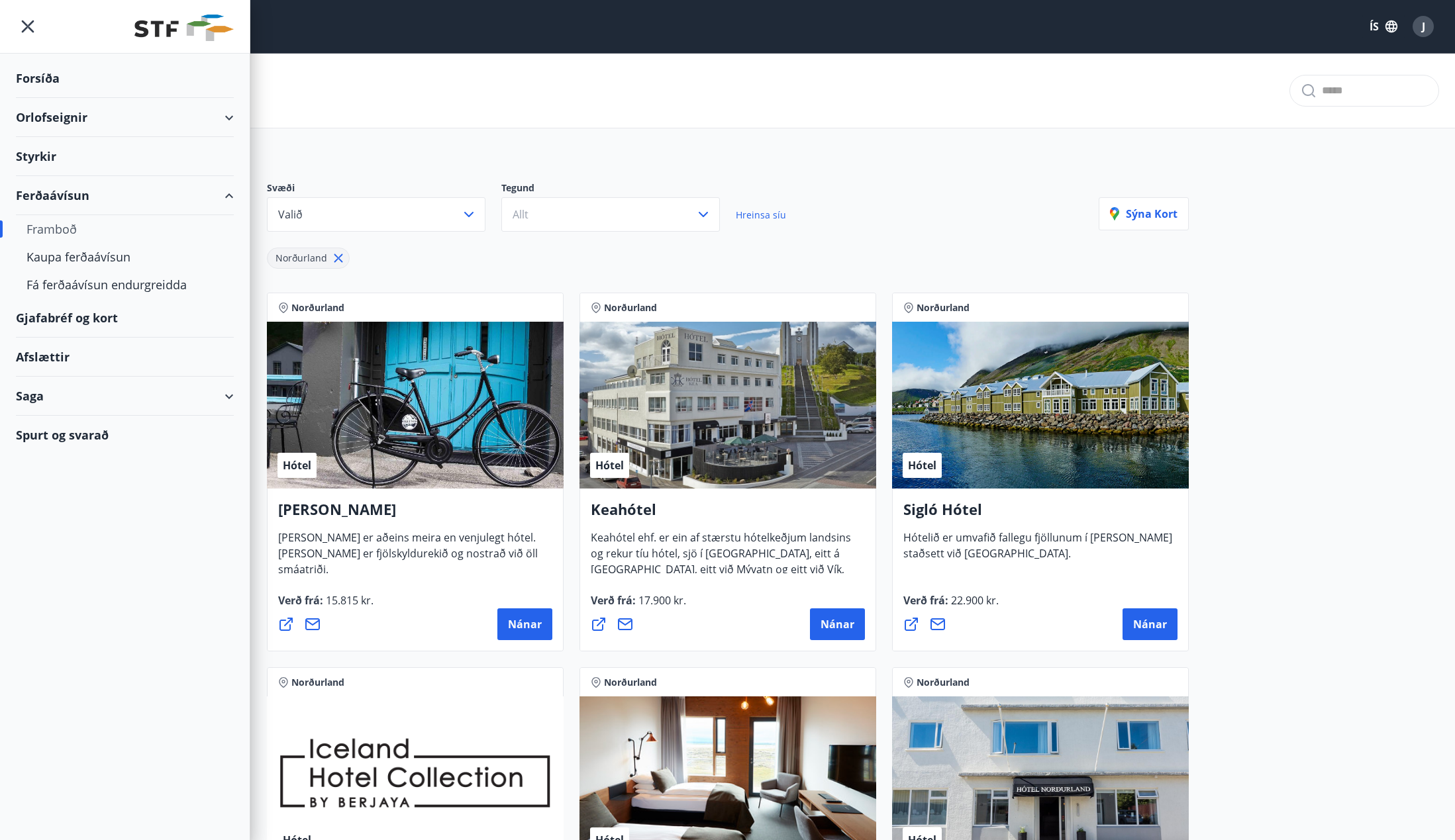
click at [203, 118] on div "Orlofseignir" at bounding box center [124, 117] width 218 height 39
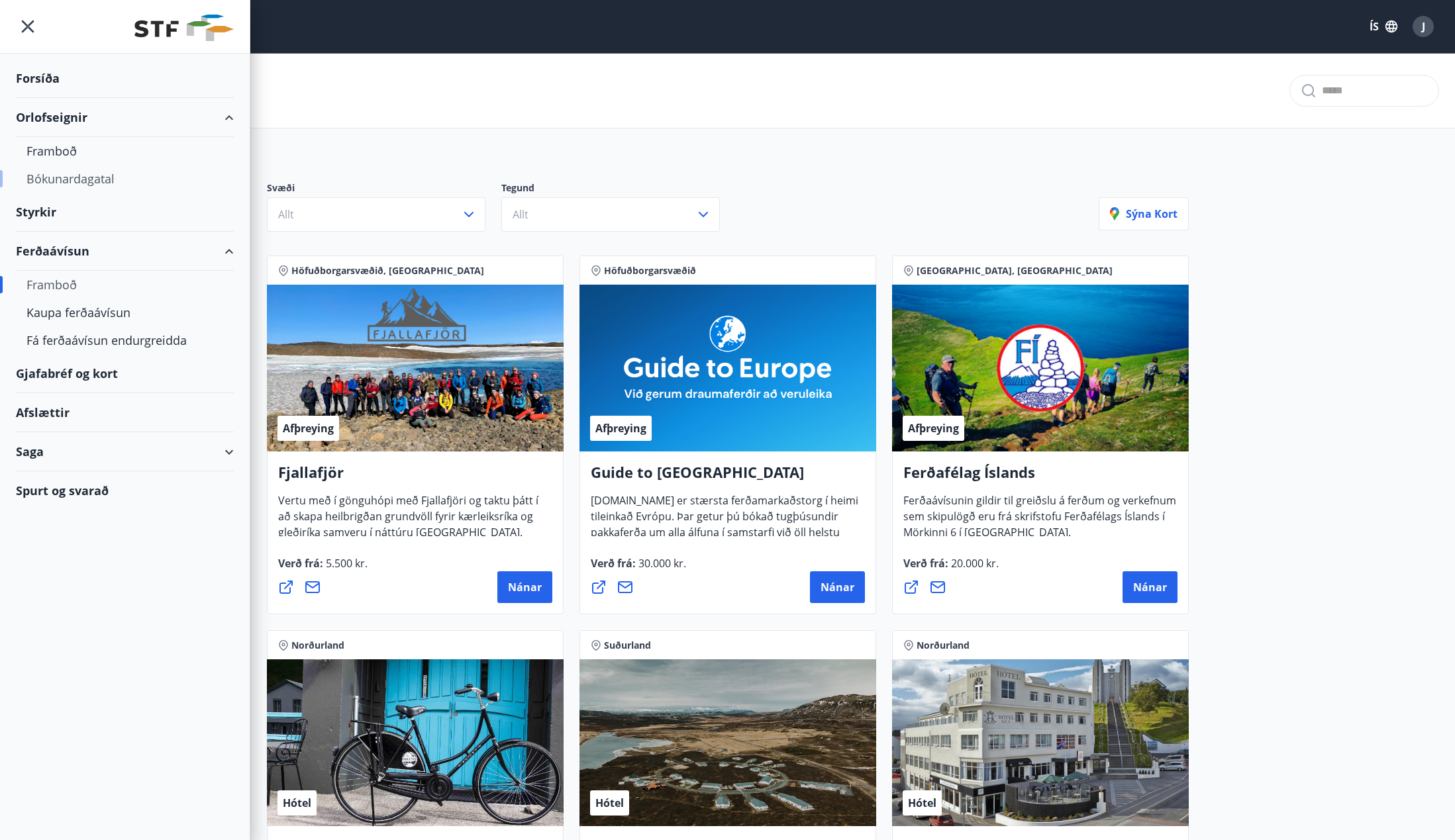
click at [69, 175] on div "Bókunardagatal" at bounding box center [124, 178] width 197 height 28
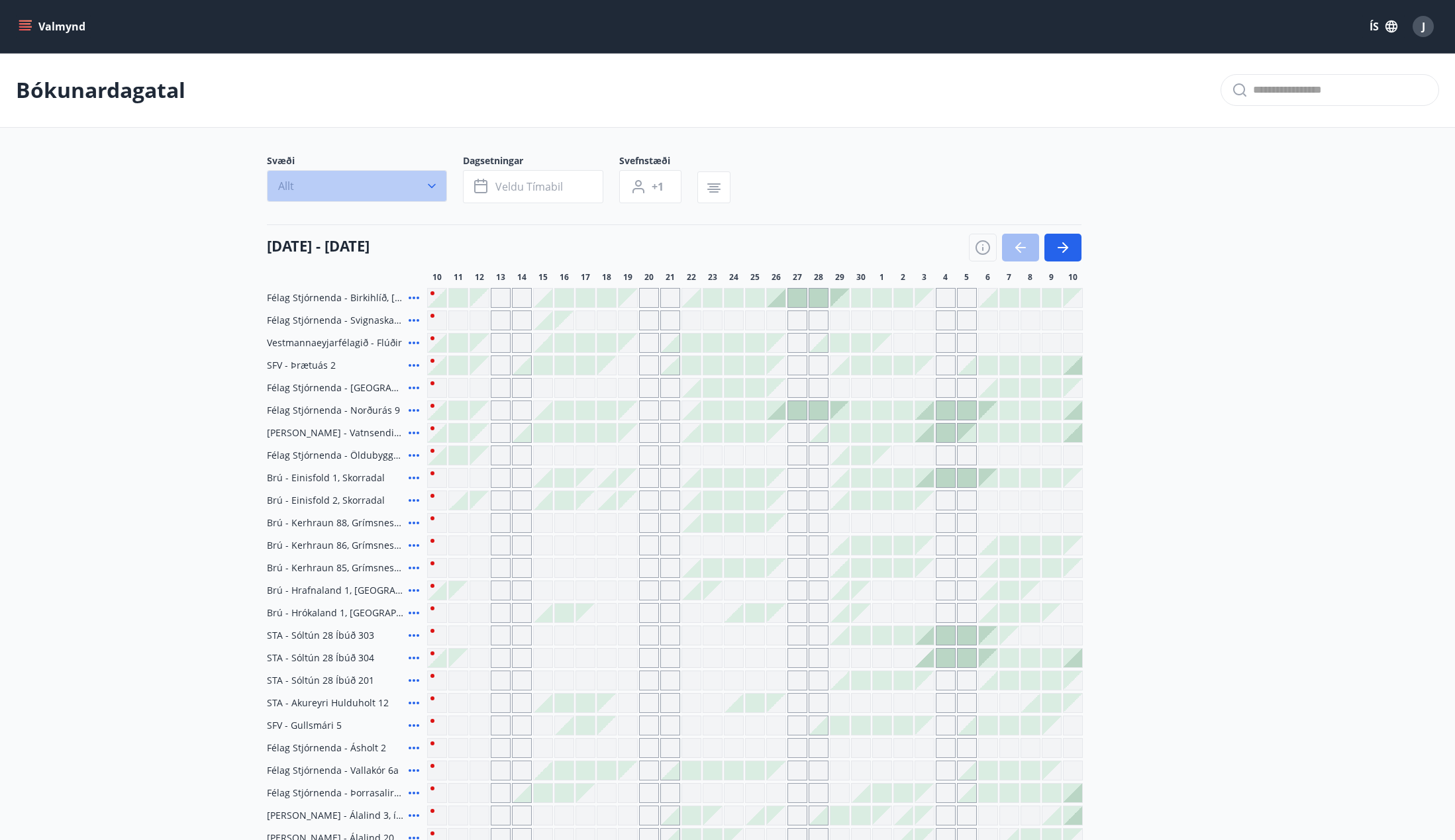
click at [410, 185] on button "Allt" at bounding box center [357, 186] width 180 height 32
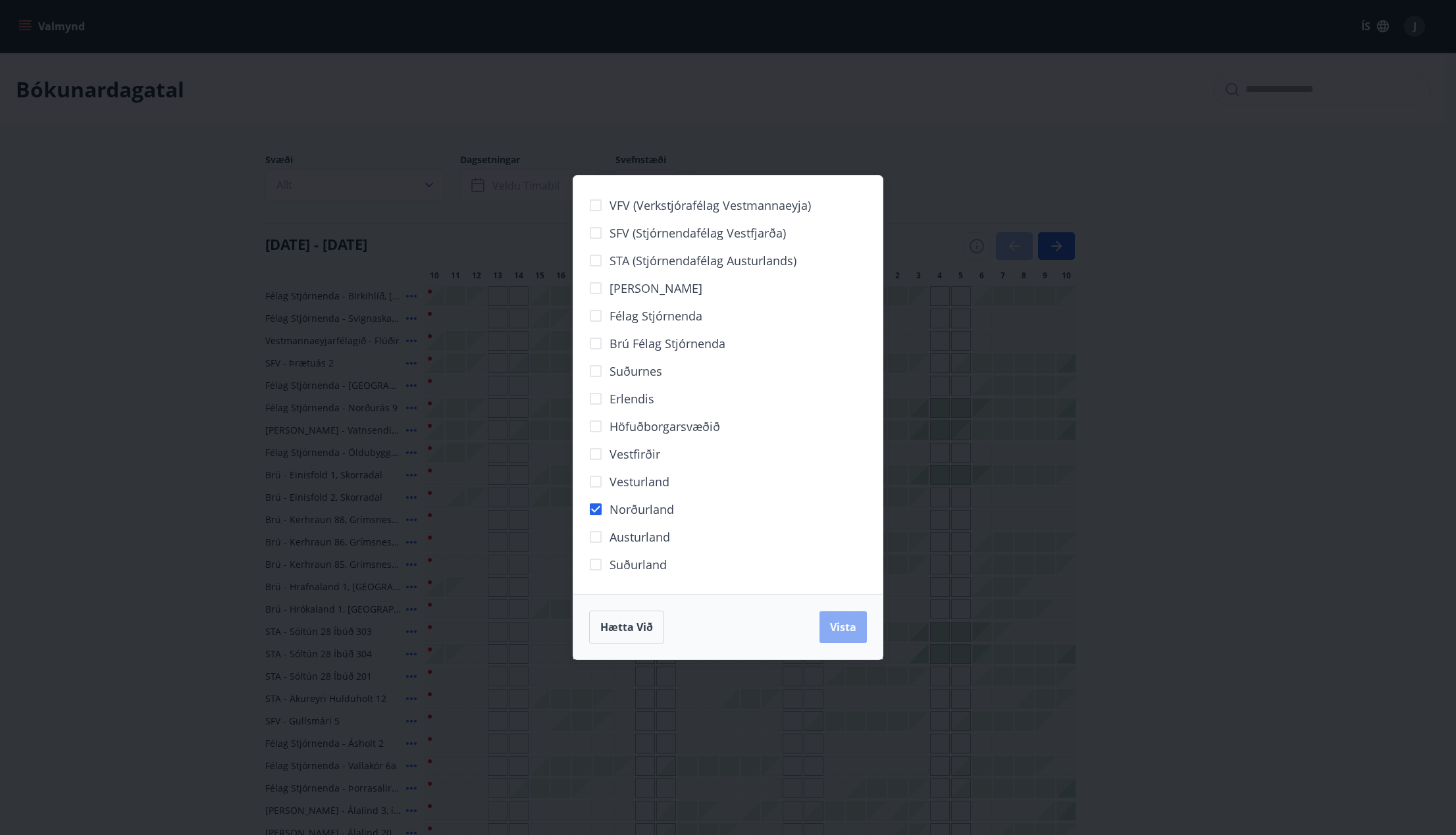
click at [843, 629] on span "Vista" at bounding box center [843, 626] width 26 height 14
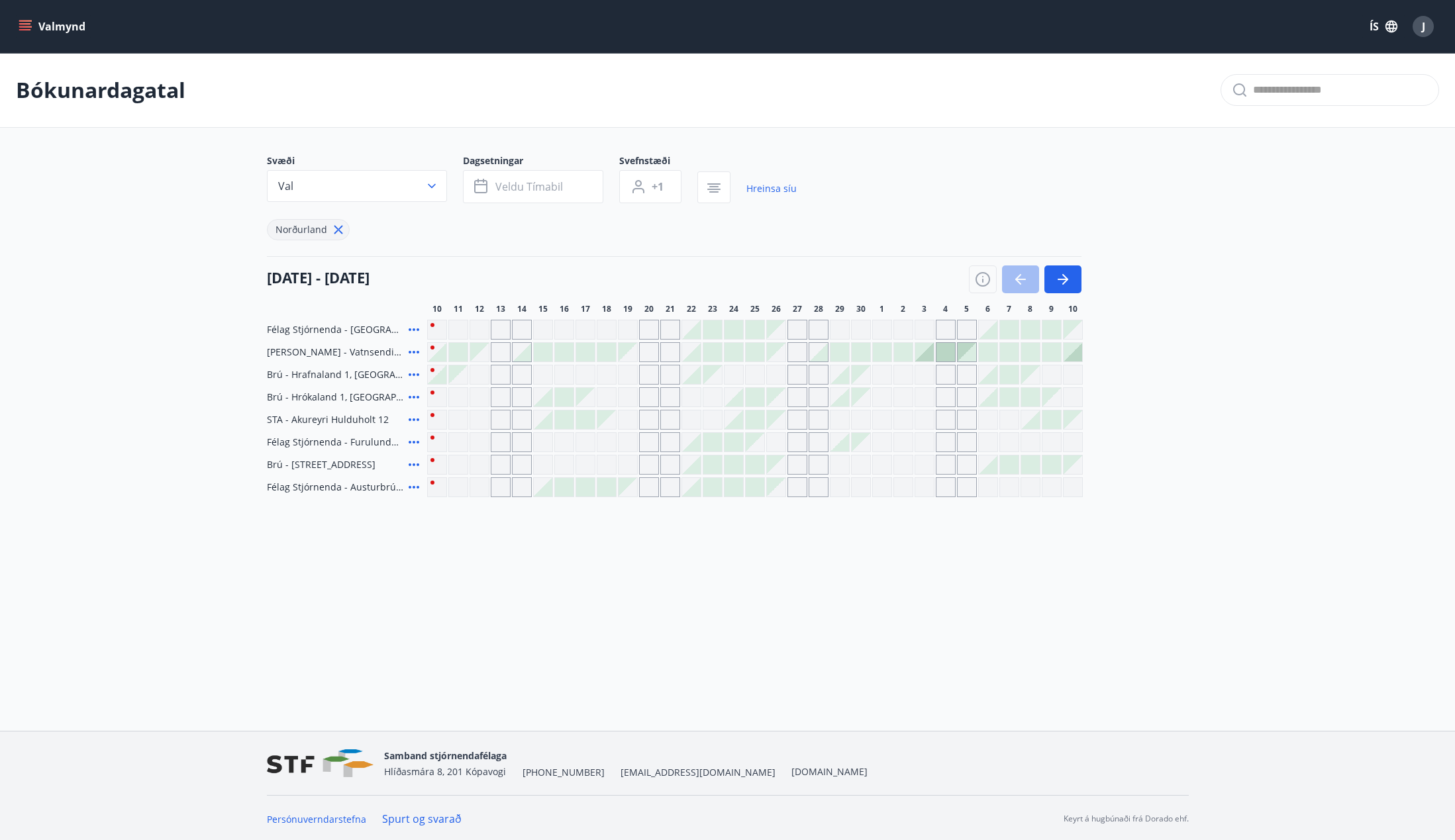
scroll to position [2, 0]
drag, startPoint x: 270, startPoint y: 420, endPoint x: 418, endPoint y: 418, distance: 148.0
click at [418, 418] on div "STA - Akureyri Hulduholt 12" at bounding box center [345, 417] width 155 height 20
click at [278, 423] on span "STA - Akureyri Hulduholt 12" at bounding box center [328, 418] width 122 height 14
click at [1067, 273] on icon "button" at bounding box center [1063, 277] width 15 height 15
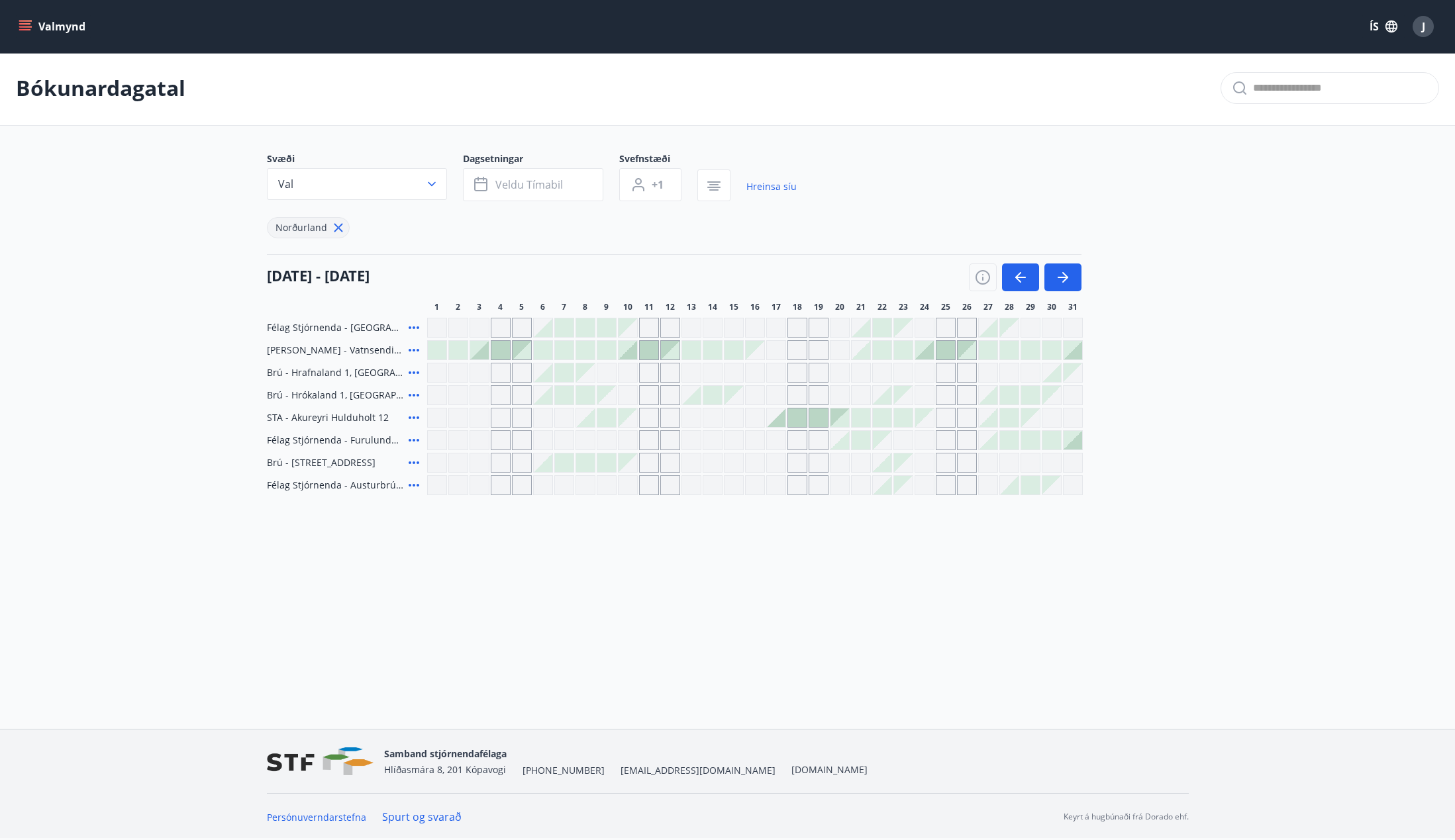
click at [371, 487] on span "Félag Stjórnenda - Austurbrú 10 íb. 201" at bounding box center [335, 486] width 136 height 14
click at [410, 485] on icon at bounding box center [413, 485] width 11 height 3
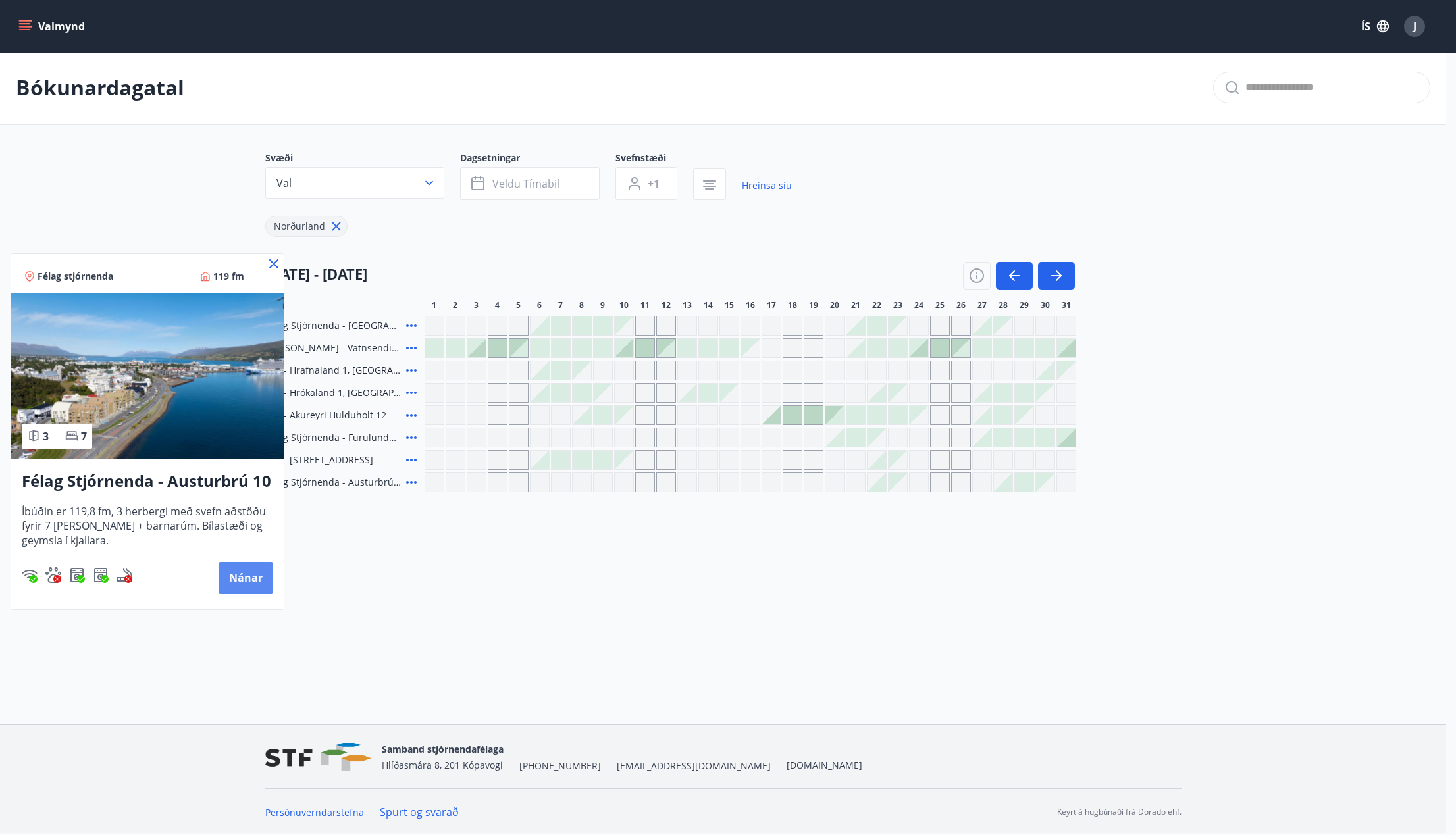
click at [247, 578] on button "Nánar" at bounding box center [245, 577] width 55 height 32
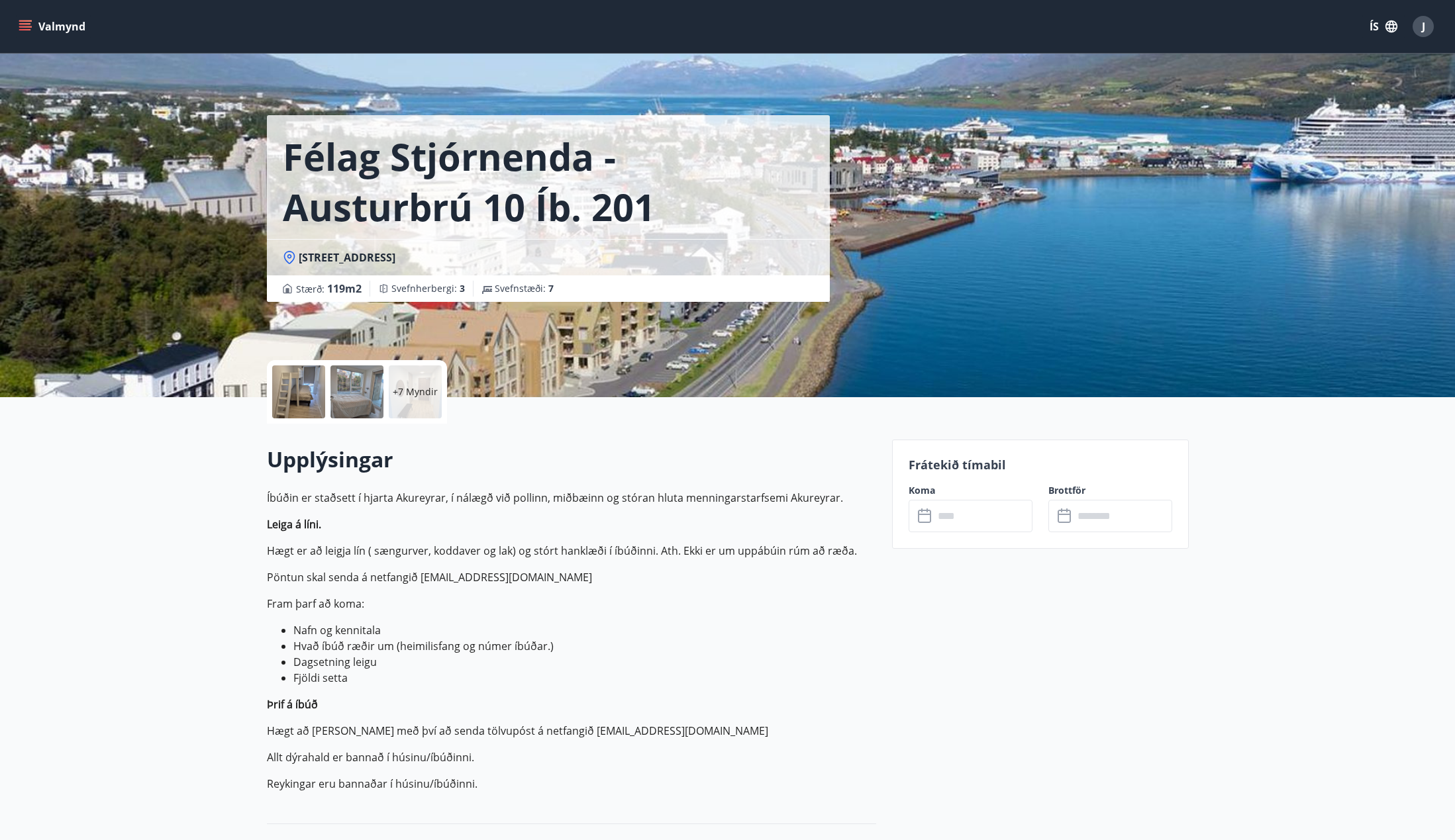
click at [421, 386] on p "+7 Myndir" at bounding box center [415, 392] width 45 height 14
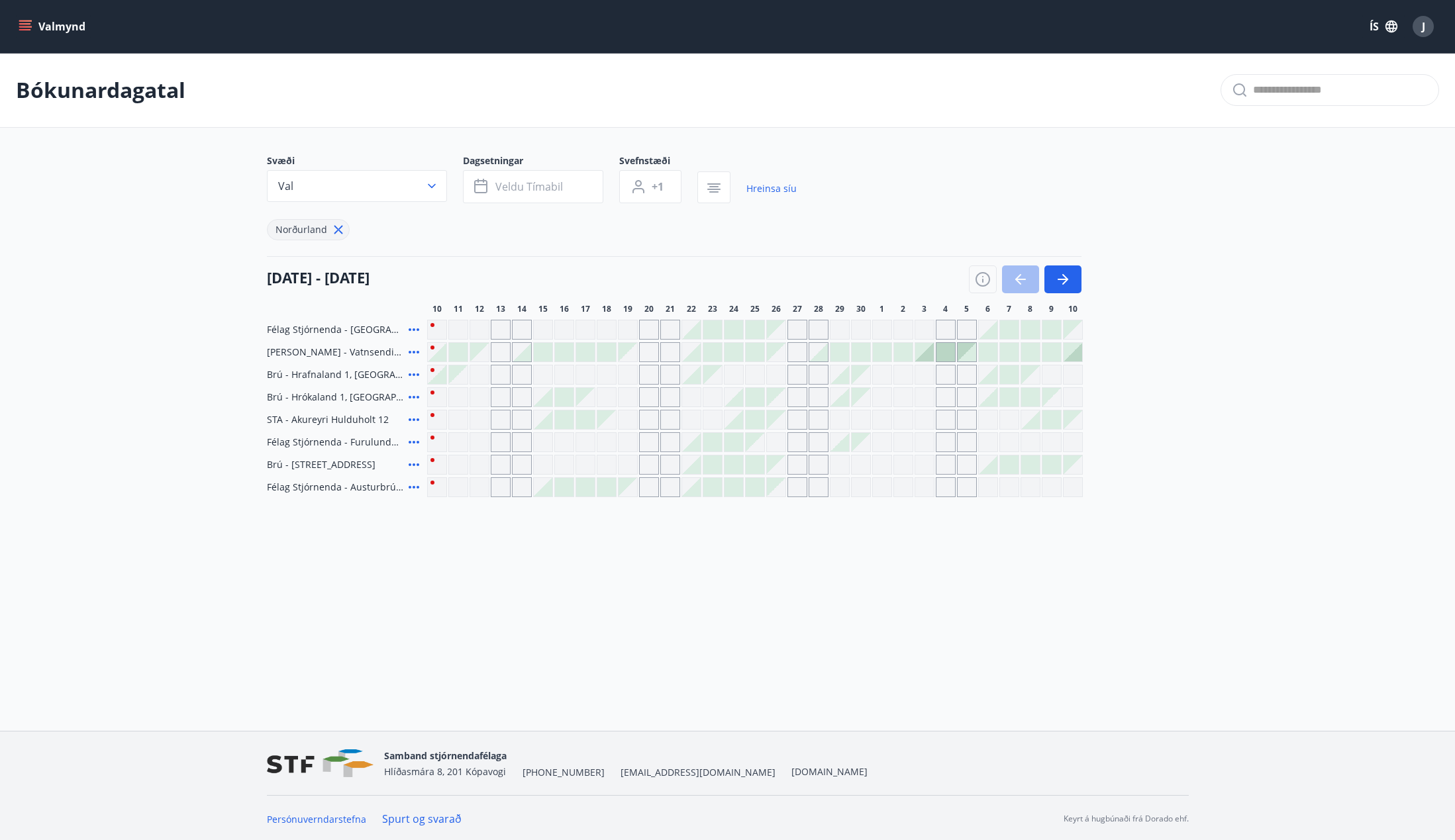
click at [1414, 28] on div "J" at bounding box center [1423, 26] width 21 height 21
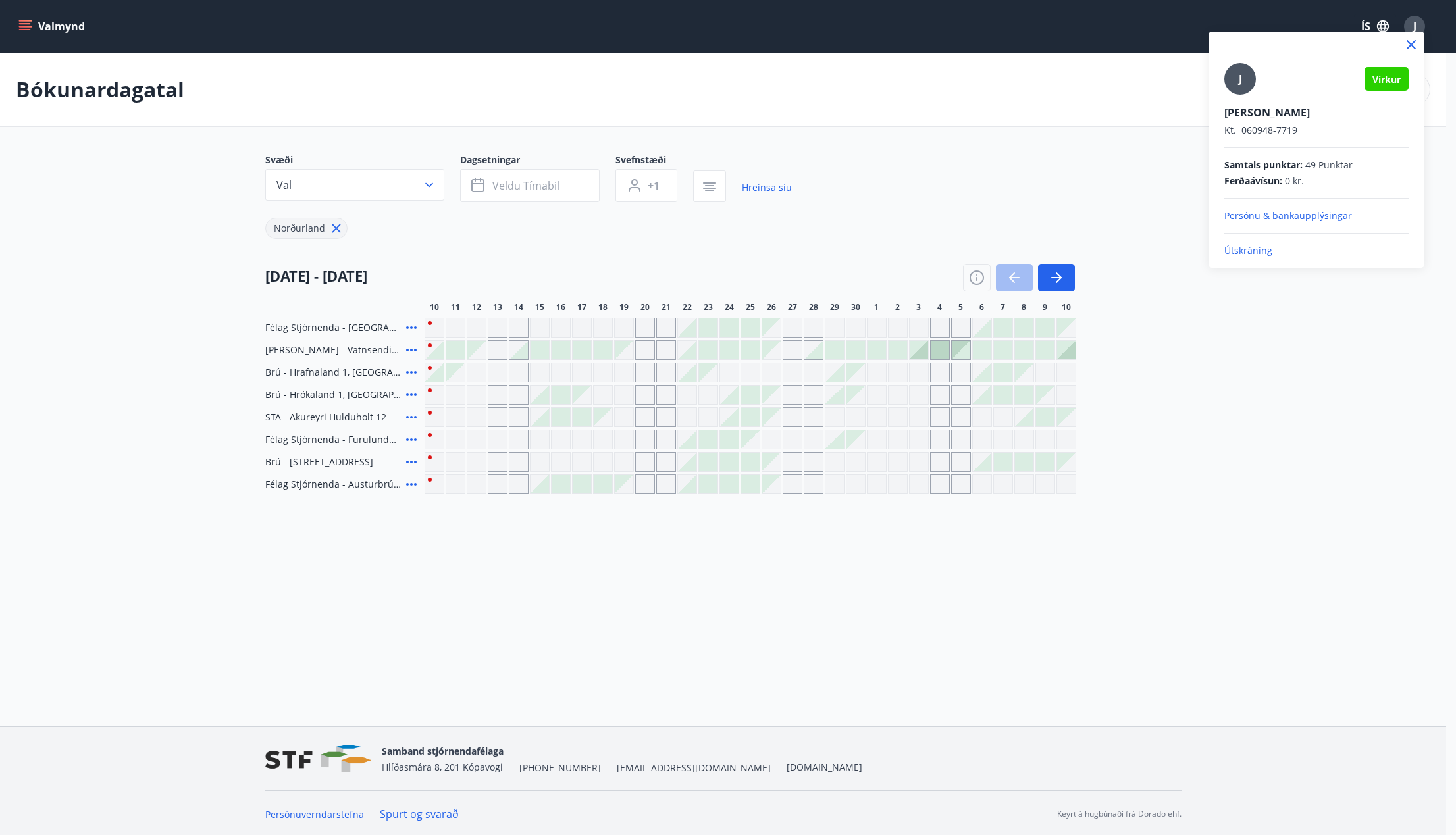
click at [1244, 247] on p "Útskráning" at bounding box center [1316, 251] width 185 height 13
